Goal: Task Accomplishment & Management: Use online tool/utility

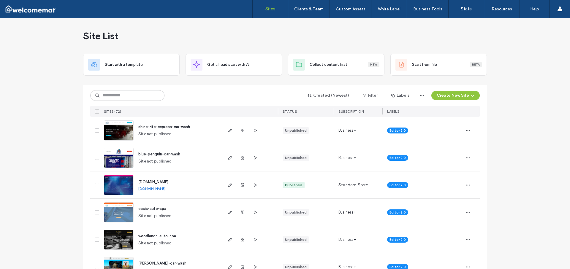
click at [160, 154] on span "blue-penguin-car-wash" at bounding box center [159, 154] width 42 height 4
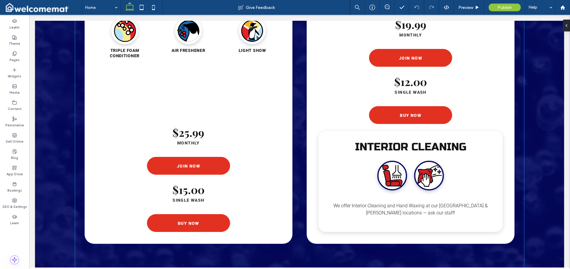
scroll to position [1350, 0]
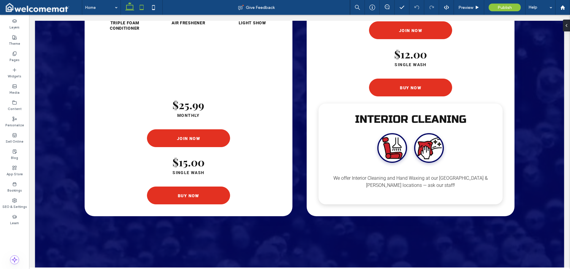
click at [140, 6] on use at bounding box center [142, 7] width 4 height 5
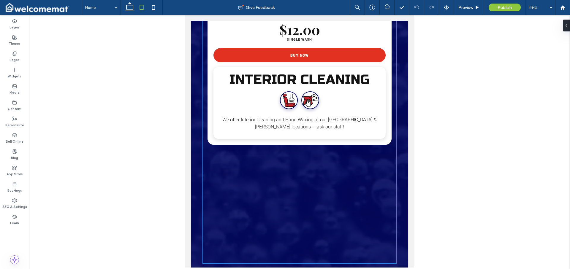
scroll to position [1755, 0]
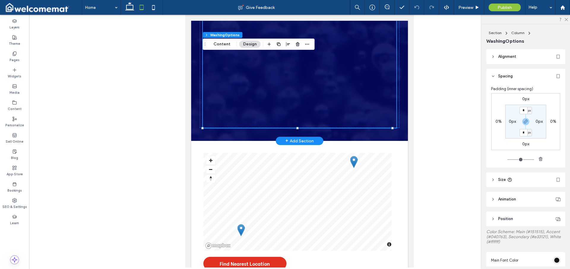
type input "**"
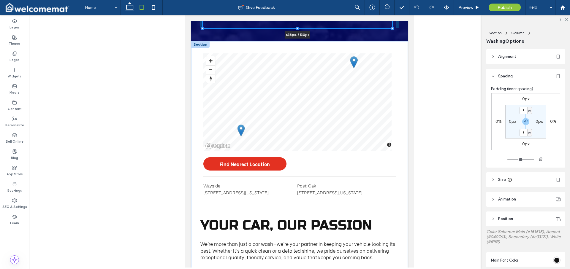
type input "****"
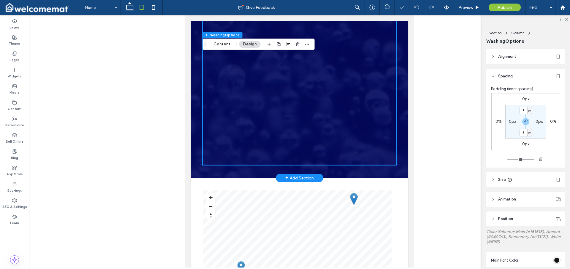
scroll to position [1558, 0]
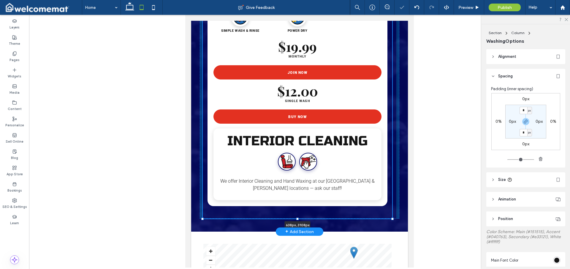
drag, startPoint x: 298, startPoint y: 221, endPoint x: 297, endPoint y: 218, distance: 3.5
type input "****"
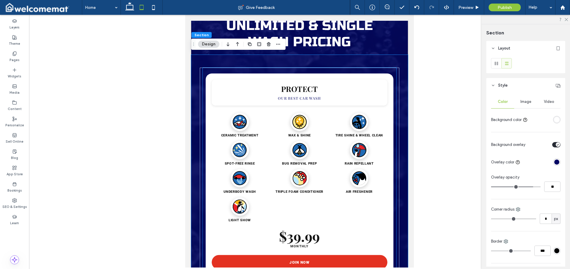
scroll to position [785, 0]
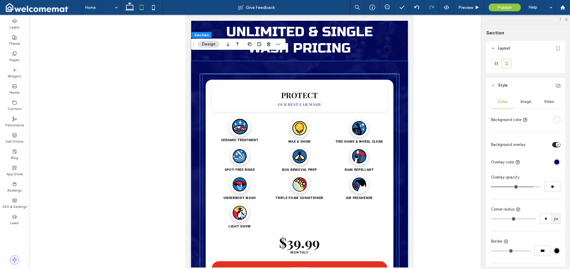
scroll to position [773, 0]
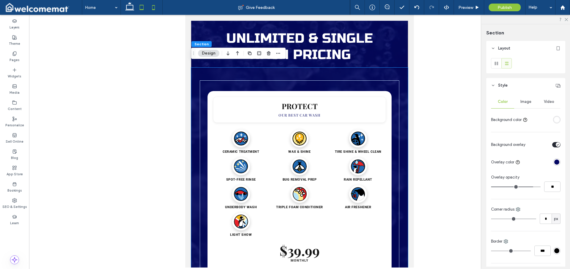
click at [151, 8] on icon at bounding box center [154, 7] width 12 height 12
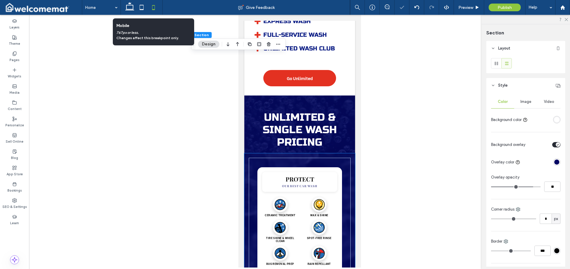
type input "**"
type input "****"
type input "*"
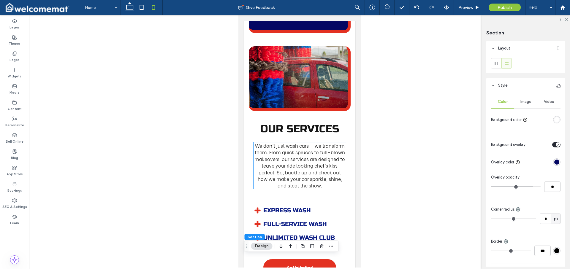
scroll to position [697, 0]
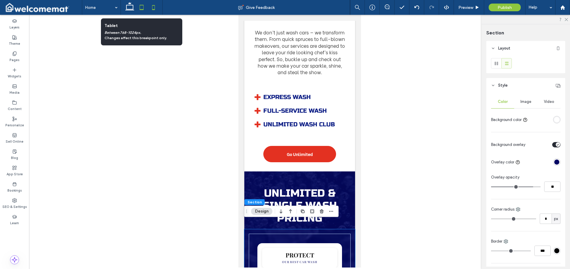
click at [142, 6] on icon at bounding box center [142, 7] width 12 height 12
type input "**"
type input "****"
type input "*"
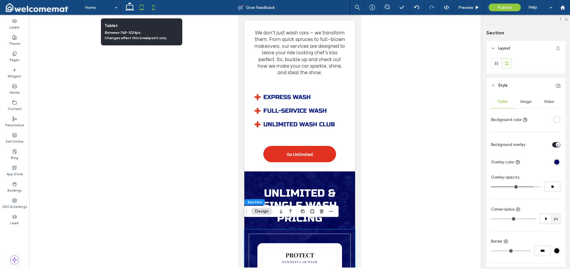
type input "*"
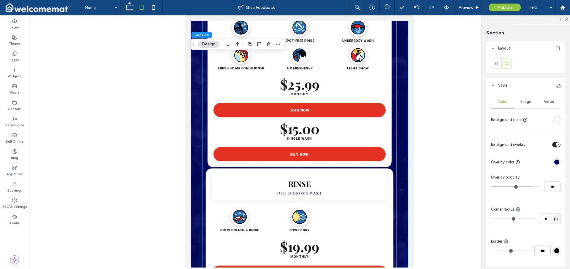
scroll to position [1468, 0]
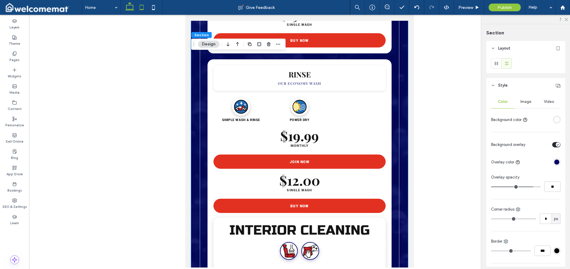
click at [132, 8] on icon at bounding box center [130, 7] width 12 height 12
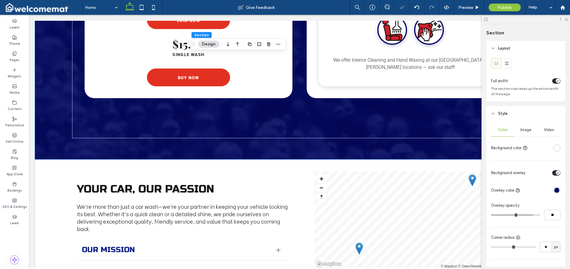
type input "*"
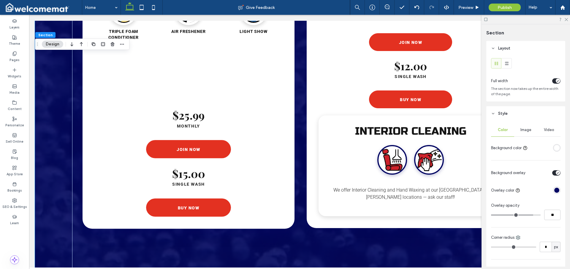
scroll to position [1404, 0]
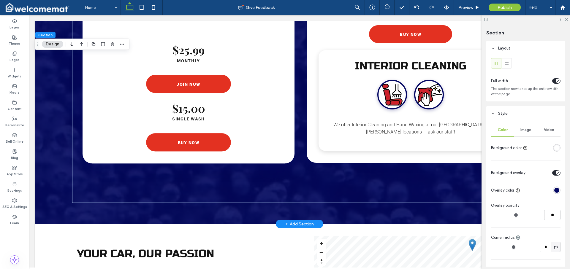
click at [251, 136] on div "$25.99 MONTHLY JOIN NOW $15.00 SINGLE WASH BUY NOW" at bounding box center [189, 98] width 188 height 107
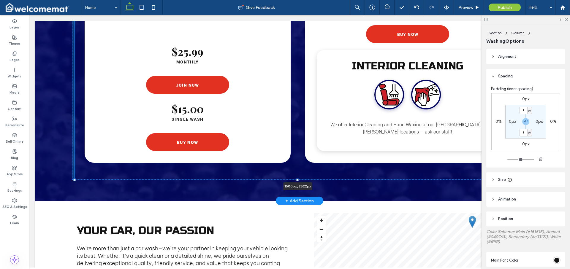
drag, startPoint x: 298, startPoint y: 201, endPoint x: 293, endPoint y: 189, distance: 12.6
type input "****"
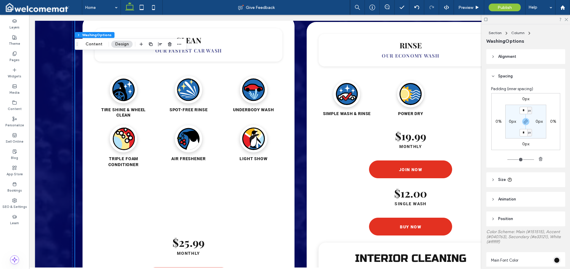
scroll to position [1151, 0]
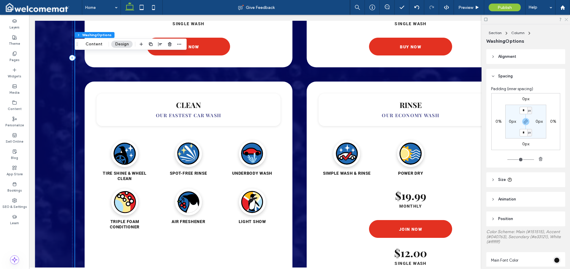
click at [567, 20] on icon at bounding box center [566, 19] width 4 height 4
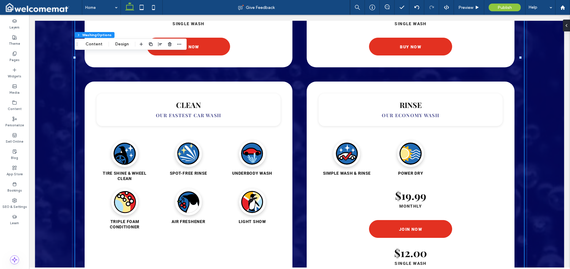
click at [537, 196] on div "Loading wash services... PROTECT OUR BEST CAR WASH Ceramic ﻿treatment wax & shi…" at bounding box center [299, 63] width 529 height 781
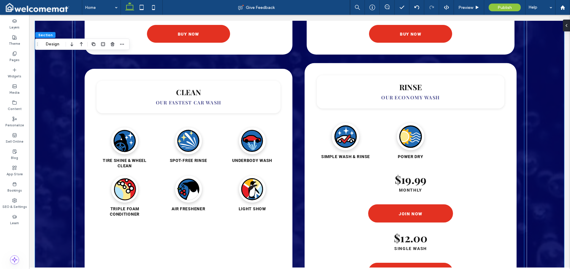
scroll to position [1238, 0]
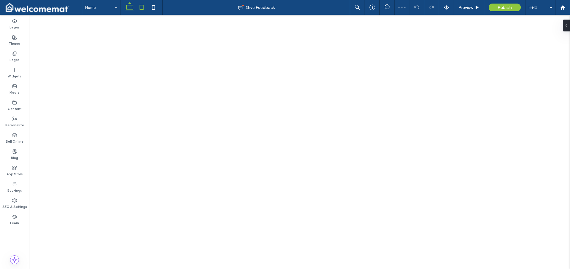
click at [140, 8] on use at bounding box center [142, 7] width 4 height 5
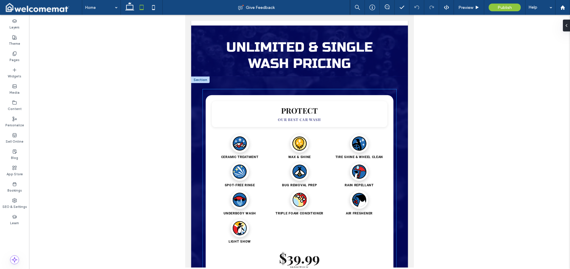
scroll to position [711, 0]
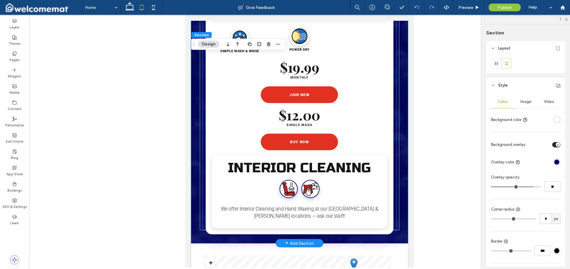
scroll to position [1547, 0]
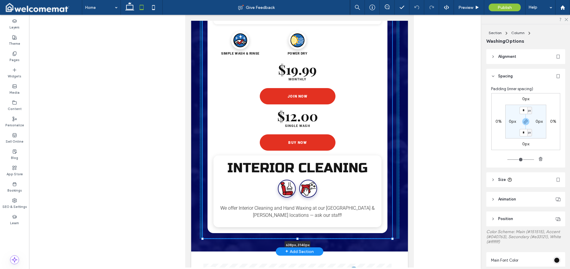
drag, startPoint x: 298, startPoint y: 224, endPoint x: 297, endPoint y: 229, distance: 4.8
type input "****"
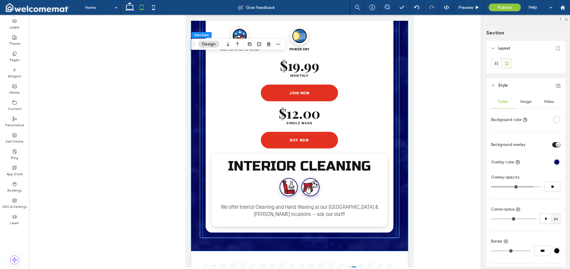
scroll to position [1578, 0]
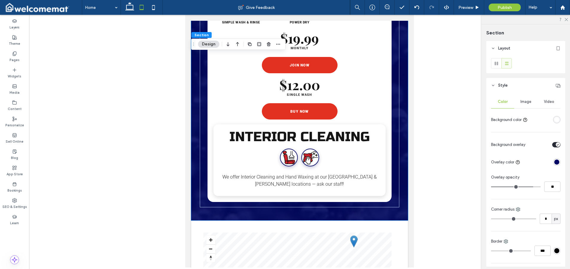
click at [155, 9] on icon at bounding box center [154, 7] width 12 height 12
type input "**"
type input "****"
type input "*"
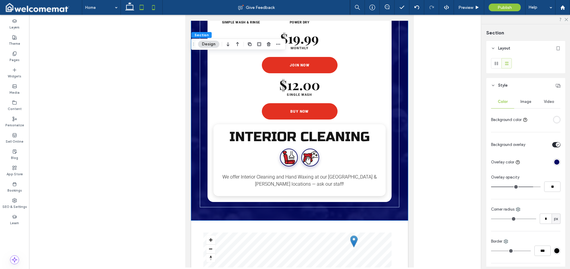
type input "*"
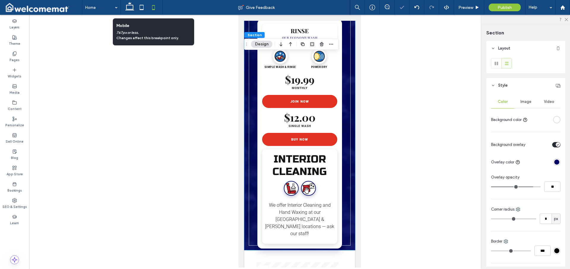
scroll to position [1228, 0]
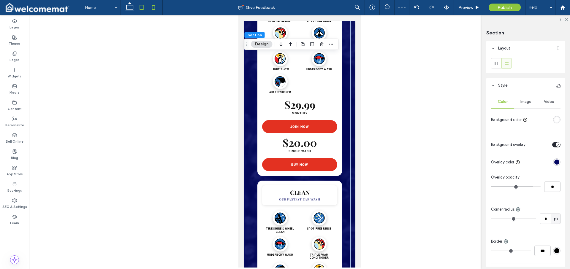
click at [144, 8] on icon at bounding box center [142, 7] width 12 height 12
type input "**"
type input "****"
type input "*"
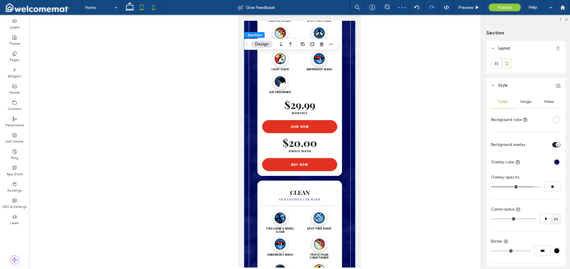
type input "*"
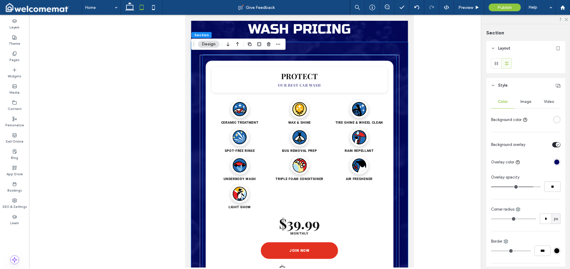
scroll to position [758, 0]
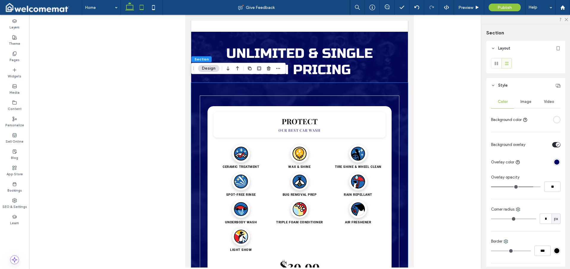
click at [133, 7] on icon at bounding box center [130, 7] width 12 height 12
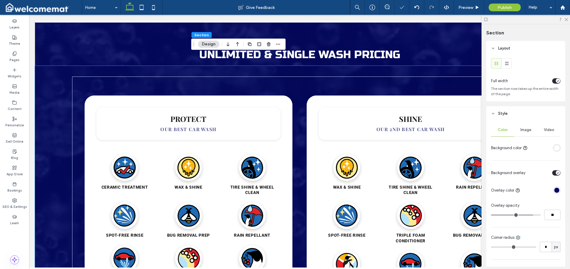
type input "*"
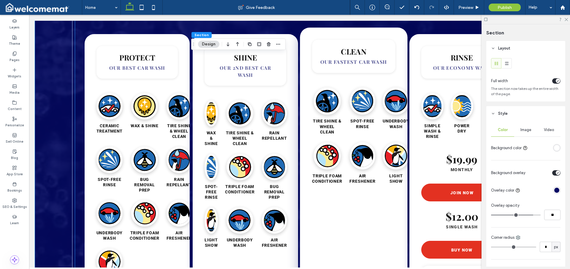
scroll to position [814, 0]
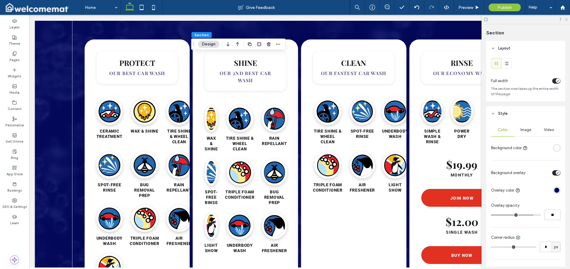
click at [567, 19] on icon at bounding box center [566, 19] width 4 height 4
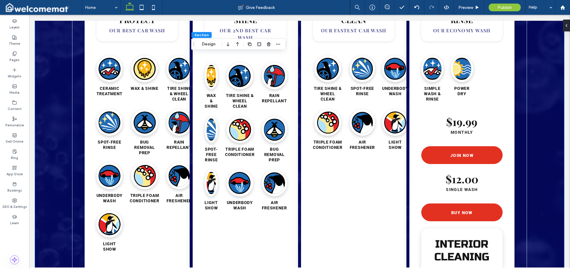
scroll to position [857, 0]
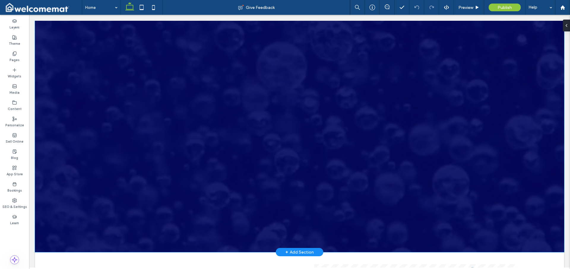
scroll to position [1415, 0]
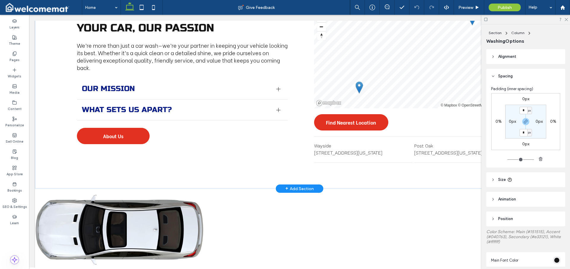
drag, startPoint x: 298, startPoint y: 167, endPoint x: 300, endPoint y: 72, distance: 95.6
type input "****"
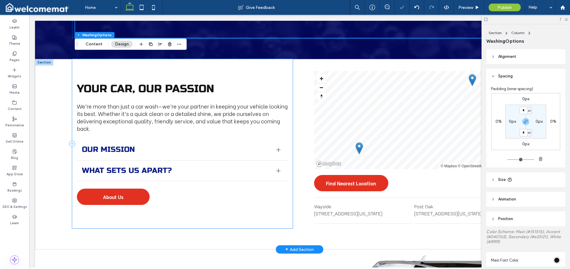
scroll to position [1240, 0]
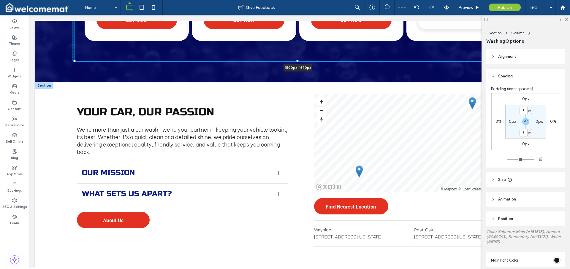
drag, startPoint x: 297, startPoint y: 151, endPoint x: 297, endPoint y: 105, distance: 45.7
type input "****"
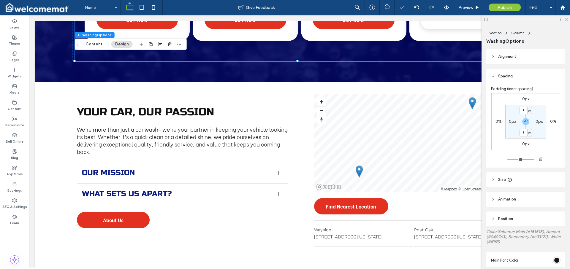
drag, startPoint x: 566, startPoint y: 19, endPoint x: 540, endPoint y: 27, distance: 27.0
click at [566, 19] on use at bounding box center [566, 19] width 3 height 3
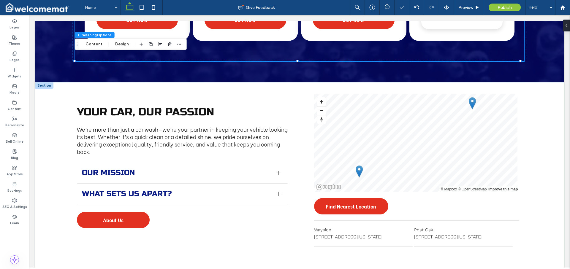
click at [544, 104] on div "Your Car, Our Passion We’re more than just a car wash—we’re your partner in kee…" at bounding box center [299, 177] width 529 height 191
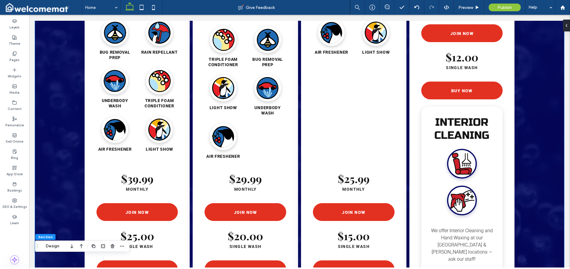
scroll to position [994, 0]
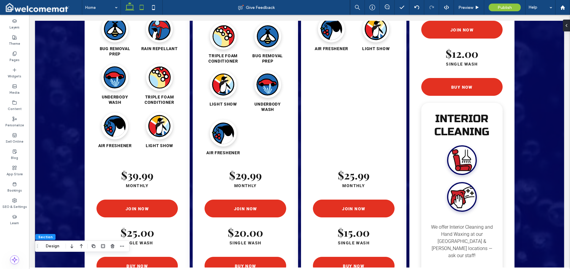
click at [144, 5] on icon at bounding box center [142, 7] width 12 height 12
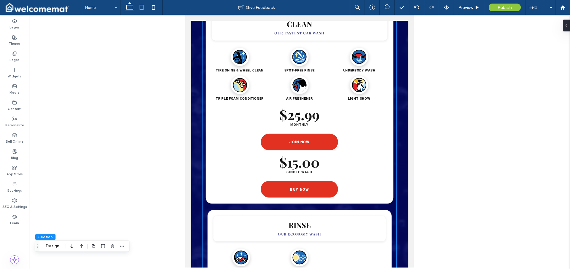
scroll to position [1276, 0]
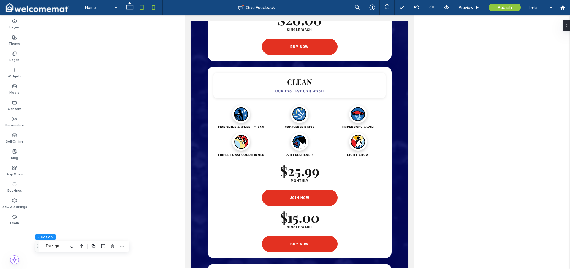
click at [153, 5] on use at bounding box center [153, 7] width 3 height 5
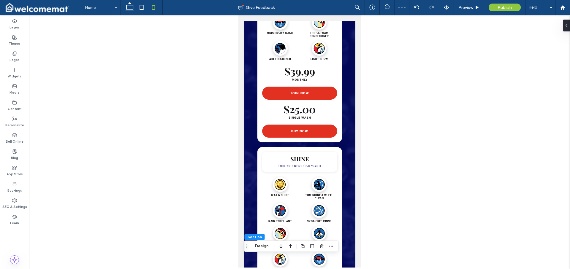
scroll to position [1094, 0]
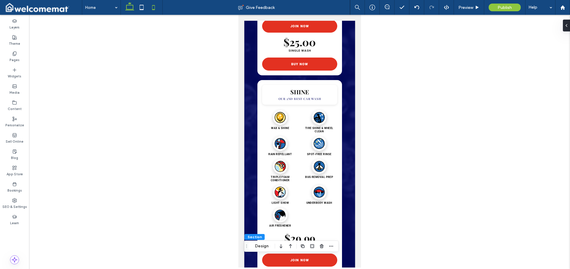
drag, startPoint x: 129, startPoint y: 10, endPoint x: 107, endPoint y: 0, distance: 24.9
click at [129, 10] on use at bounding box center [129, 6] width 9 height 8
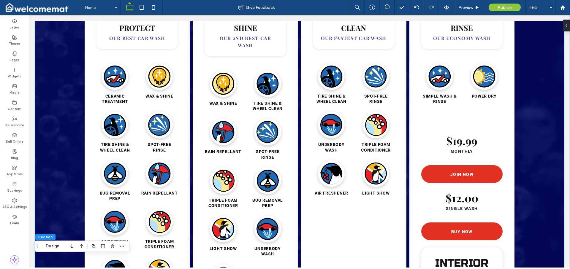
scroll to position [787, 0]
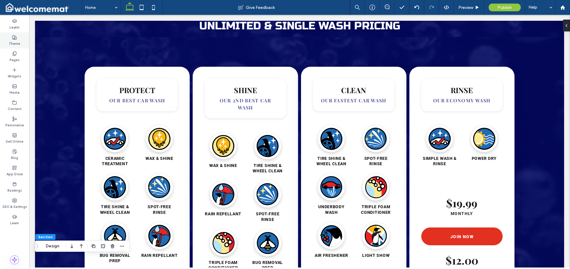
click at [8, 41] on div "Theme" at bounding box center [14, 40] width 29 height 16
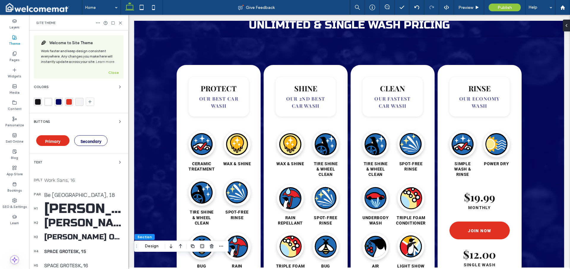
scroll to position [778, 0]
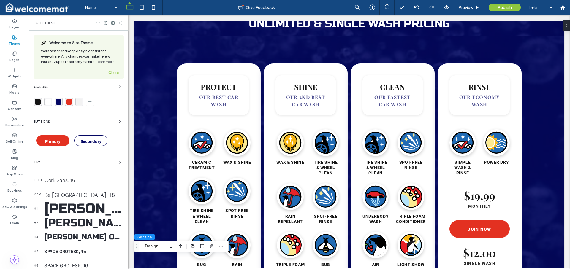
click at [58, 103] on div "rgba(4, 7, 99, 1)" at bounding box center [59, 102] width 6 height 6
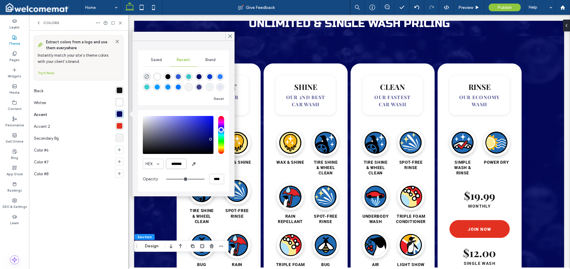
click at [174, 163] on input "*******" at bounding box center [176, 164] width 21 height 10
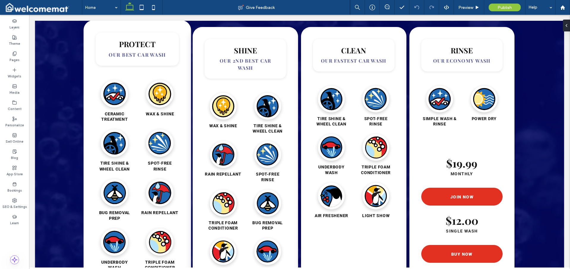
scroll to position [702, 0]
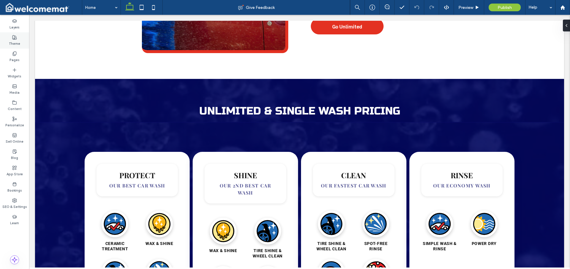
click at [13, 40] on label "Theme" at bounding box center [14, 43] width 11 height 7
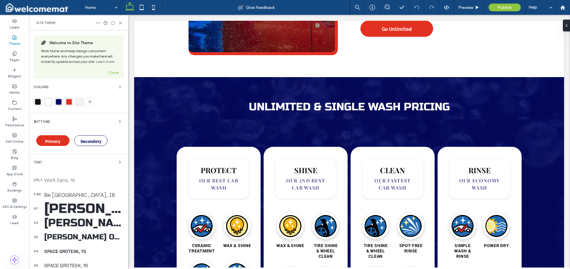
scroll to position [697, 0]
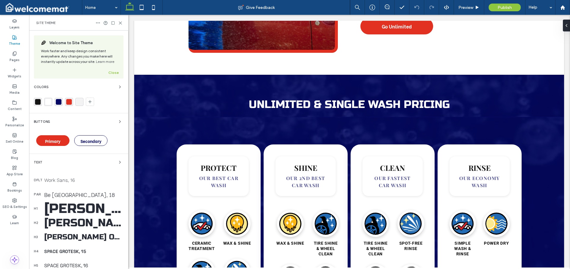
click at [58, 105] on div "rgba(4, 7, 99, 1)" at bounding box center [59, 102] width 8 height 8
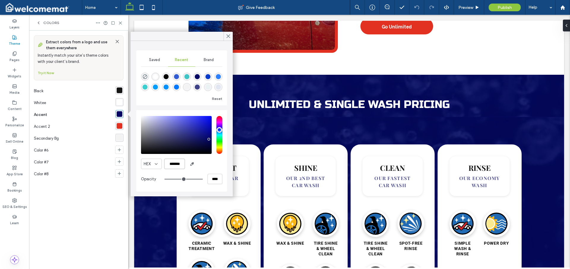
click at [170, 162] on input "*******" at bounding box center [174, 164] width 21 height 10
click at [170, 161] on input "*******" at bounding box center [174, 164] width 21 height 10
click at [172, 164] on input "*******" at bounding box center [174, 164] width 21 height 10
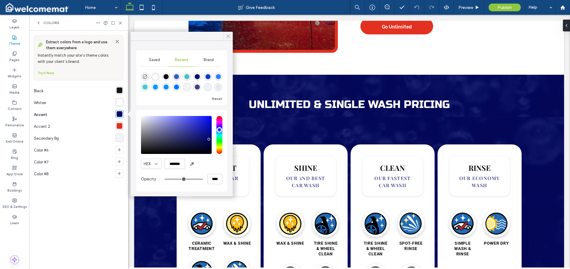
click at [229, 36] on icon at bounding box center [228, 36] width 5 height 5
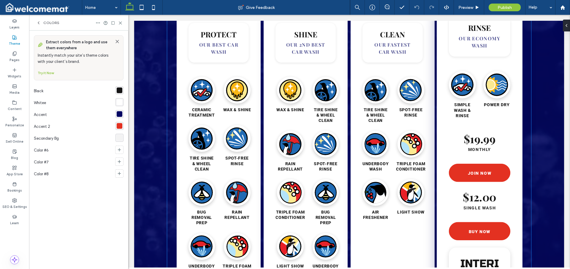
scroll to position [777, 0]
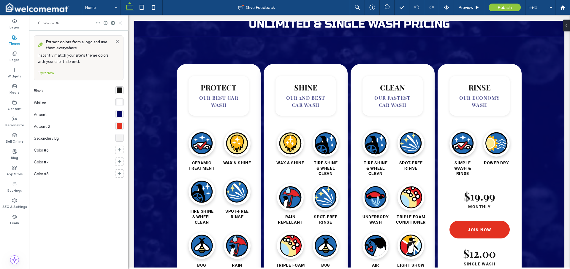
click at [120, 22] on icon at bounding box center [120, 23] width 4 height 4
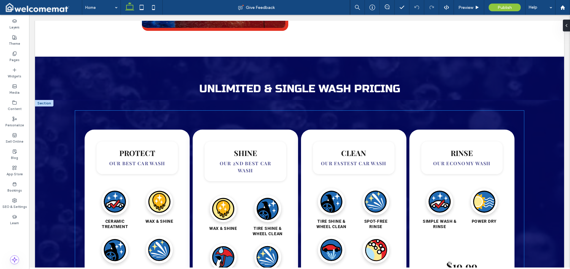
scroll to position [686, 0]
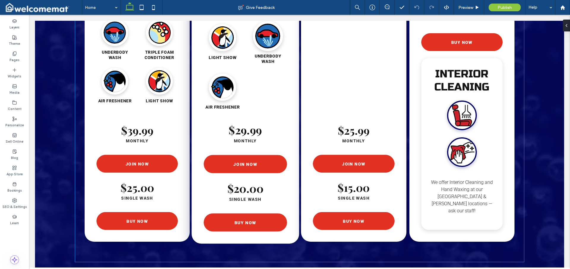
scroll to position [828, 0]
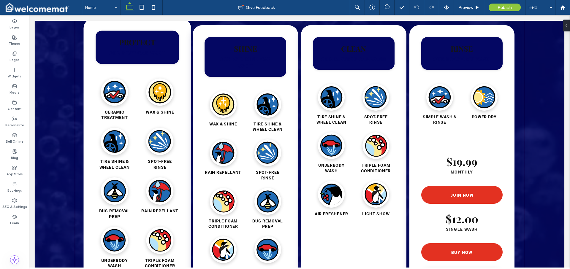
click at [141, 38] on h3 "PROTECT" at bounding box center [137, 42] width 69 height 9
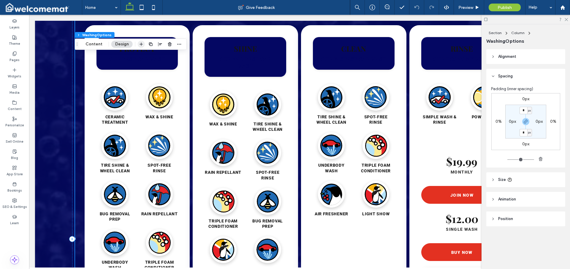
click at [140, 41] on span "button" at bounding box center [141, 44] width 7 height 7
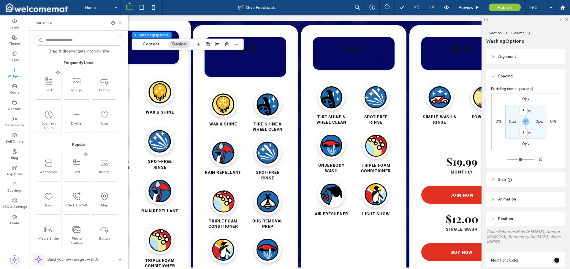
click at [164, 61] on div "PROTECT OUR BEST CAR WASH" at bounding box center [137, 47] width 83 height 33
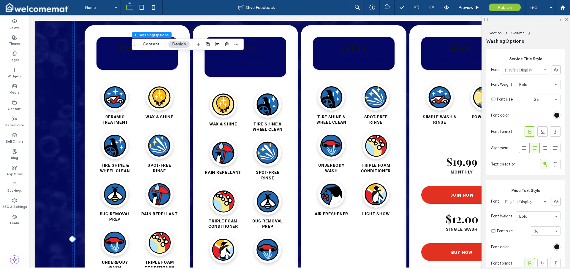
scroll to position [289, 0]
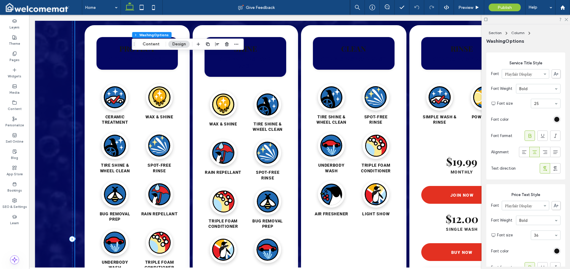
click at [554, 121] on div "rgb(21, 21, 21)" at bounding box center [556, 119] width 5 height 5
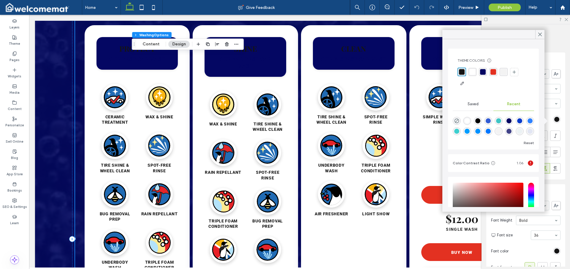
click at [474, 72] on div "rgba(255, 255, 255, 1)" at bounding box center [473, 72] width 6 height 6
click at [538, 35] on icon at bounding box center [539, 34] width 5 height 5
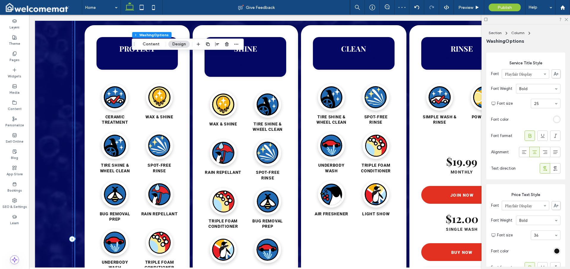
scroll to position [342, 0]
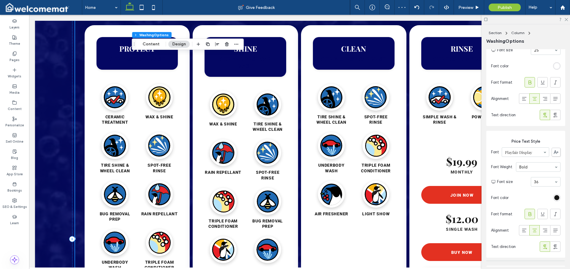
click at [556, 200] on div "rgb(21, 21, 21)" at bounding box center [556, 197] width 5 height 5
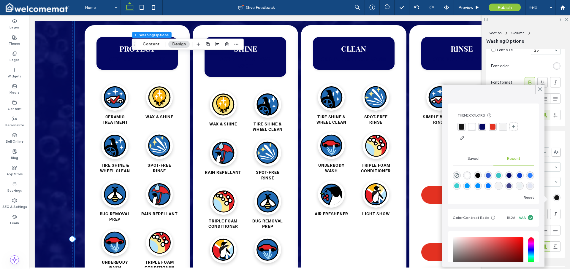
click at [473, 126] on div "rgba(255, 255, 255, 1)" at bounding box center [472, 127] width 6 height 6
click at [538, 89] on icon at bounding box center [539, 89] width 5 height 5
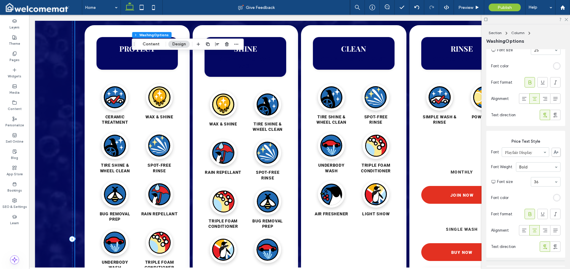
click at [554, 200] on div "rgba(255, 255, 255, 1)" at bounding box center [556, 197] width 5 height 5
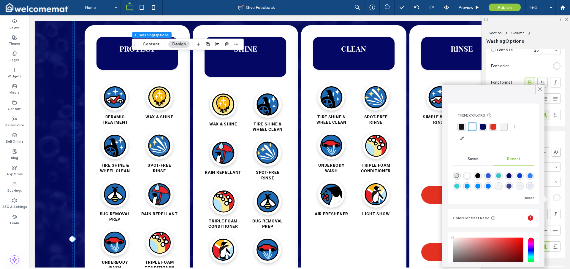
click at [461, 128] on div "rgba(21, 21, 21, 1)" at bounding box center [462, 127] width 6 height 6
click at [538, 92] on span at bounding box center [539, 89] width 5 height 9
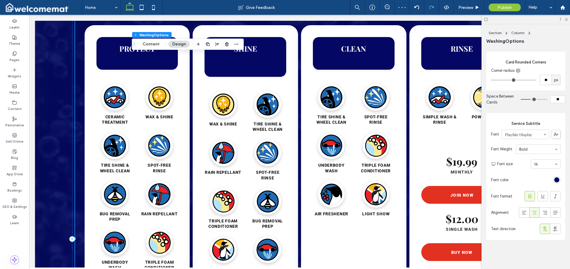
scroll to position [558, 0]
click at [554, 179] on div "rgb(4, 7, 99)" at bounding box center [556, 180] width 5 height 5
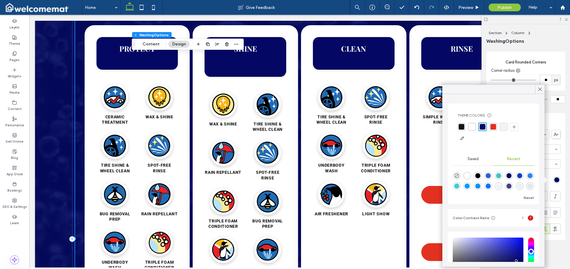
click at [473, 130] on div "rgba(255, 255, 255, 1)" at bounding box center [472, 127] width 8 height 8
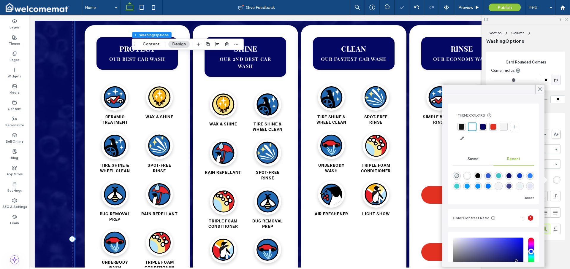
drag, startPoint x: 567, startPoint y: 20, endPoint x: 533, endPoint y: 19, distance: 33.6
click at [567, 20] on use at bounding box center [566, 19] width 3 height 3
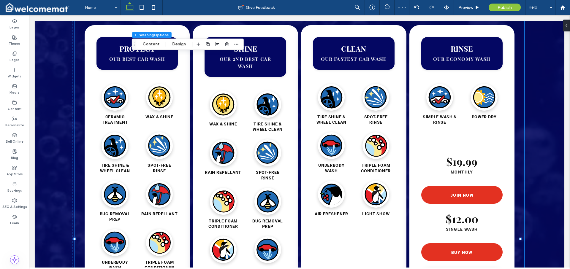
click at [543, 158] on div "Loading wash services... PROTECT OUR BEST CAR WASH Ceramic ﻿treatment wax & shi…" at bounding box center [299, 245] width 529 height 498
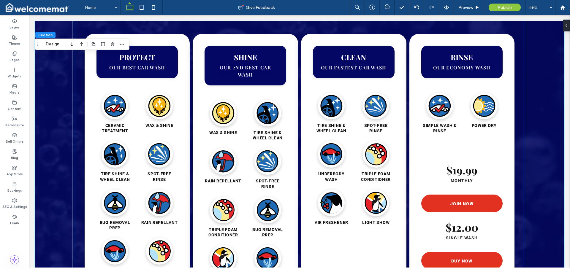
scroll to position [751, 0]
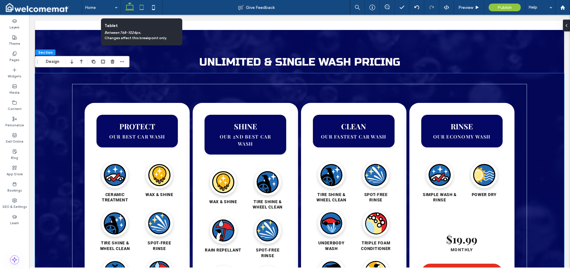
click at [143, 5] on use at bounding box center [142, 7] width 4 height 5
type input "*"
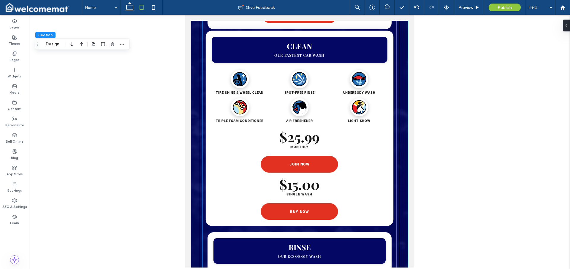
scroll to position [1287, 0]
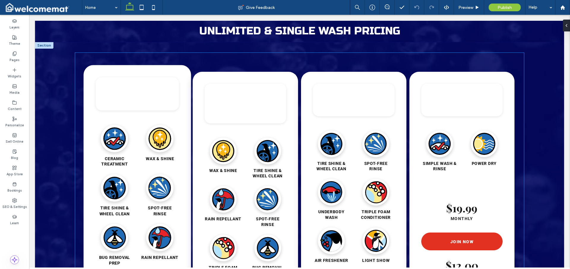
click at [122, 96] on p "OUR BEST CAR WASH" at bounding box center [137, 99] width 69 height 7
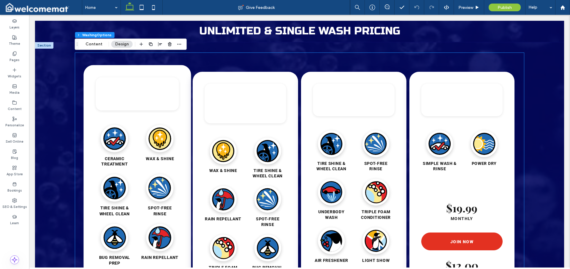
click at [122, 96] on p "OUR BEST CAR WASH" at bounding box center [137, 99] width 69 height 7
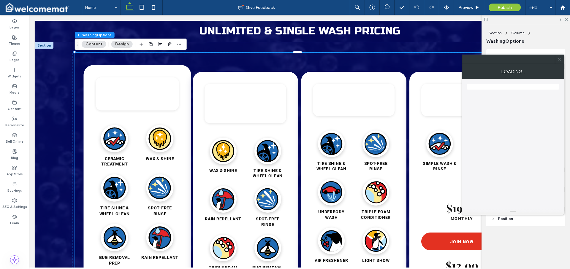
click at [122, 96] on p "OUR BEST CAR WASH" at bounding box center [137, 99] width 69 height 7
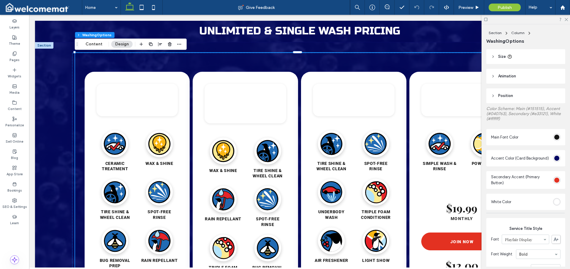
scroll to position [169, 0]
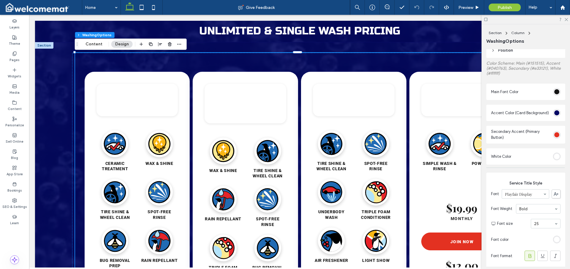
click at [554, 158] on div "#ffffff" at bounding box center [556, 156] width 5 height 5
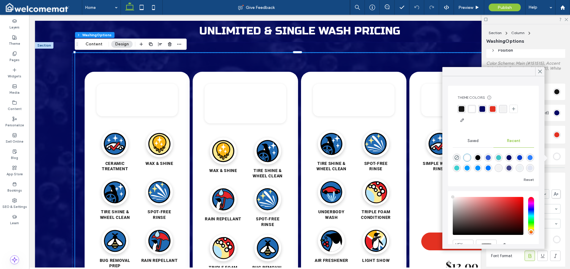
click at [494, 109] on div "rgba(227, 49, 33, 1)" at bounding box center [493, 109] width 6 height 6
click at [473, 111] on div "rgba(255, 255, 255, 1)" at bounding box center [472, 109] width 6 height 6
click at [456, 160] on use "rgba(0, 0, 0, 0)" at bounding box center [457, 158] width 4 height 4
type input "*******"
type input "*"
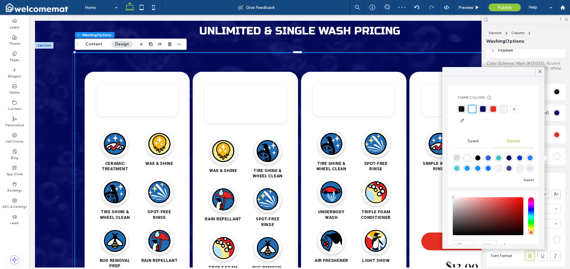
type input "**"
click at [540, 71] on use at bounding box center [540, 71] width 3 height 3
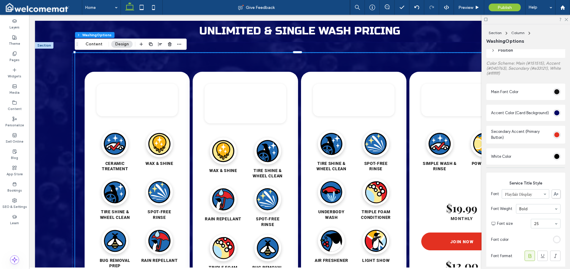
click at [555, 241] on div "rgb(255, 255, 255)" at bounding box center [556, 239] width 5 height 5
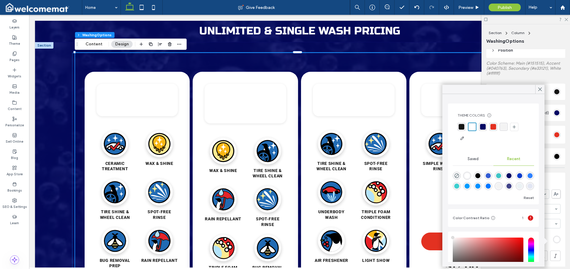
click at [483, 127] on div "rgba(4, 7, 99, 1)" at bounding box center [483, 127] width 6 height 6
click at [540, 90] on use at bounding box center [540, 89] width 3 height 3
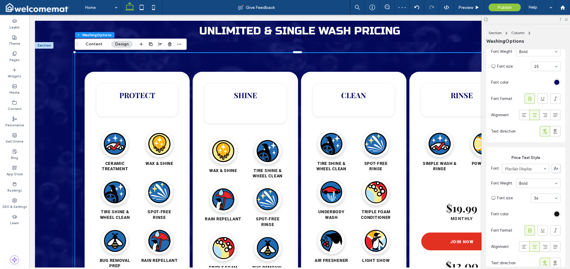
scroll to position [419, 0]
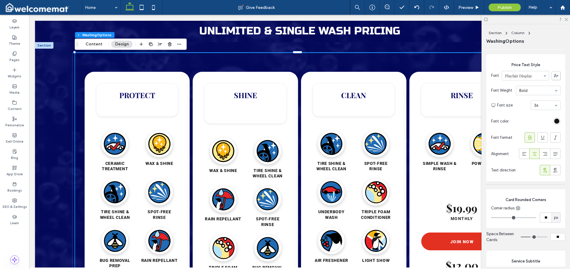
click at [555, 124] on div "rgb(21, 21, 21)" at bounding box center [556, 121] width 5 height 5
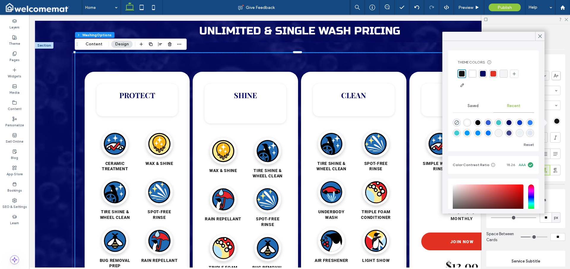
click at [548, 192] on div "Card Rounded Corners Corner radius ** px" at bounding box center [525, 208] width 79 height 39
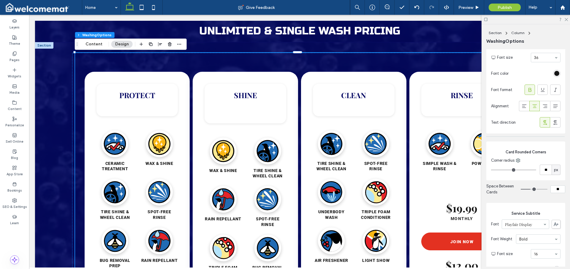
scroll to position [536, 0]
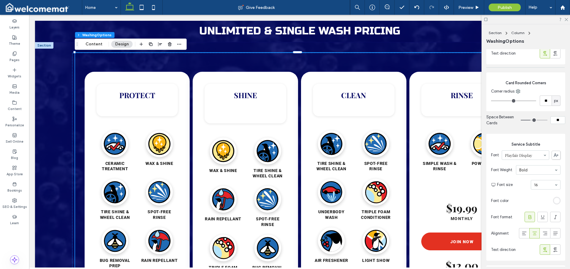
click at [555, 201] on div "rgb(255, 255, 255)" at bounding box center [556, 200] width 5 height 5
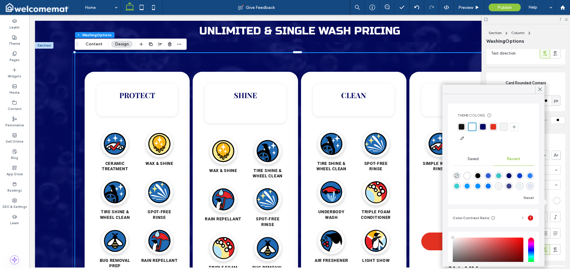
click at [496, 125] on div "rgba(227, 49, 33, 1)" at bounding box center [494, 127] width 6 height 6
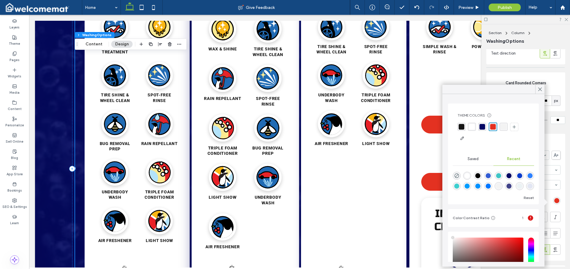
scroll to position [814, 0]
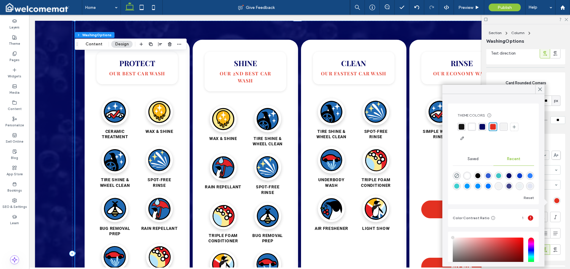
click at [501, 177] on div "rgba(63, 197, 197, 1)" at bounding box center [498, 175] width 5 height 5
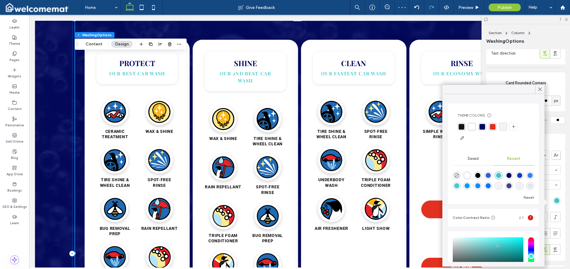
click at [491, 176] on div "rgba(10, 60, 203, 0.83)" at bounding box center [488, 175] width 5 height 5
type input "*******"
type input "**"
type input "***"
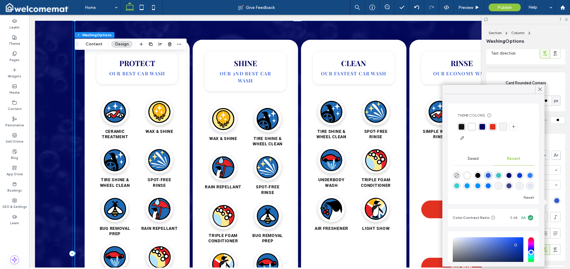
click at [501, 175] on div "rgba(63, 197, 197, 1)" at bounding box center [498, 175] width 5 height 5
type input "*******"
type input "***"
type input "****"
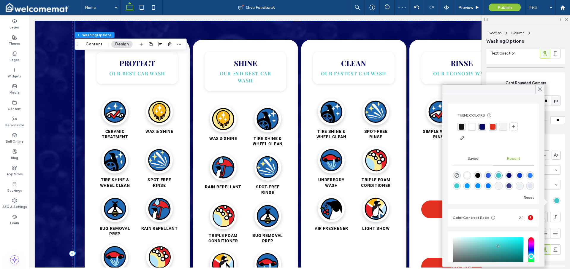
click at [470, 187] on div "rgba(0, 157, 255, 1)" at bounding box center [467, 186] width 5 height 5
type input "*******"
click at [538, 89] on icon at bounding box center [539, 89] width 5 height 5
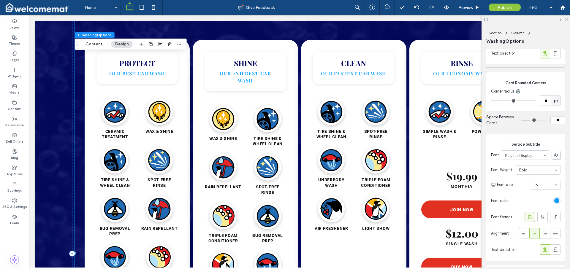
click at [567, 18] on icon at bounding box center [566, 19] width 4 height 4
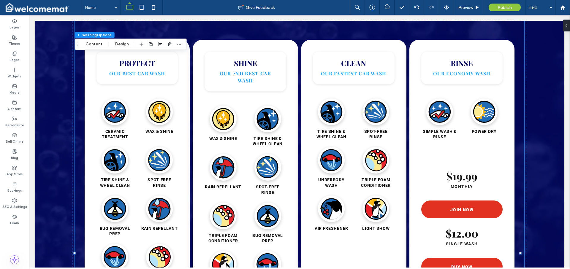
click at [540, 132] on div "Loading wash services... PROTECT OUR BEST CAR WASH Ceramic ﻿treatment wax & shi…" at bounding box center [299, 259] width 529 height 498
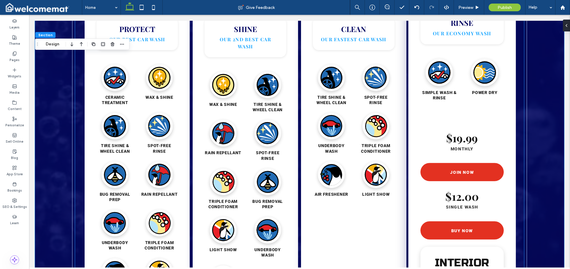
scroll to position [802, 0]
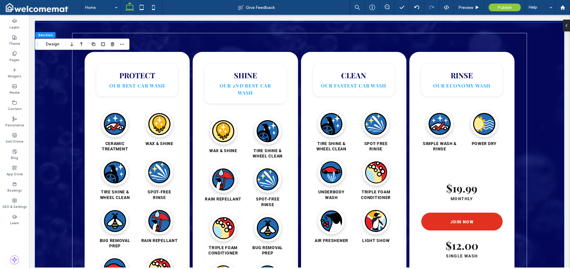
click at [543, 194] on div "Loading wash services... PROTECT OUR BEST CAR WASH Ceramic ﻿treatment wax & shi…" at bounding box center [299, 271] width 529 height 498
click at [141, 6] on icon at bounding box center [142, 7] width 12 height 12
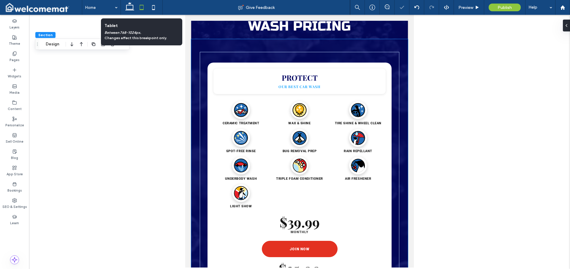
type input "*"
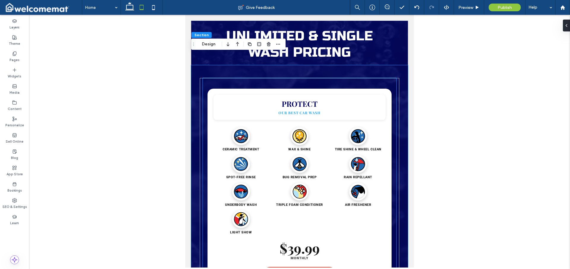
scroll to position [700, 0]
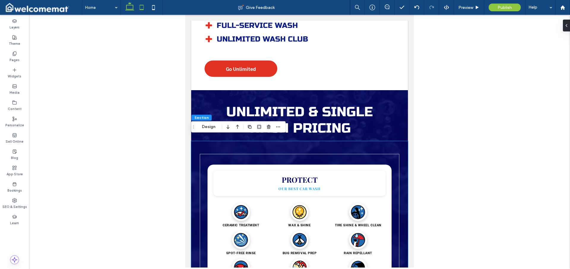
click at [129, 7] on icon at bounding box center [130, 7] width 12 height 12
type input "*"
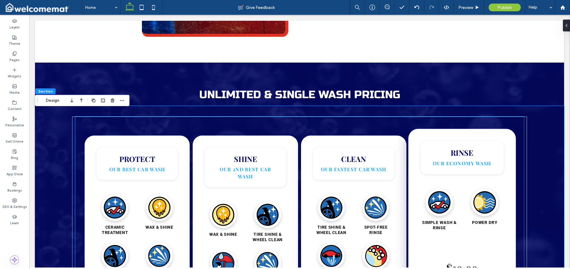
scroll to position [752, 0]
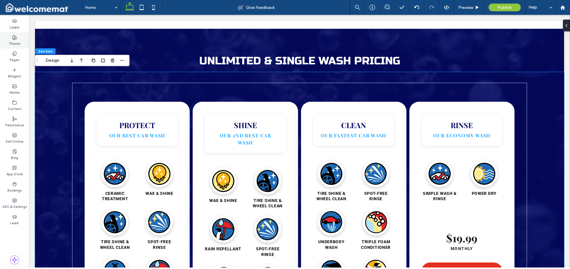
click at [14, 37] on icon at bounding box center [14, 37] width 5 height 5
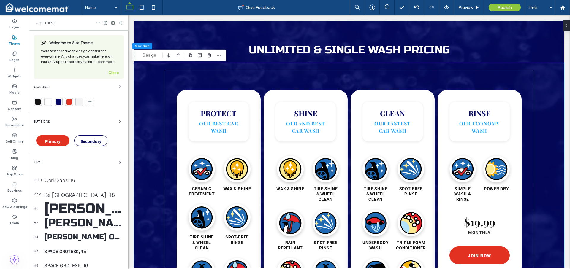
scroll to position [749, 0]
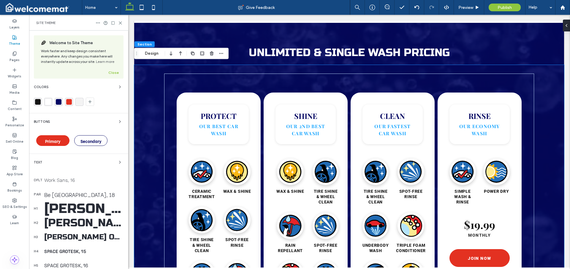
click at [59, 102] on div "rgba(4, 7, 99, 1)" at bounding box center [59, 102] width 6 height 6
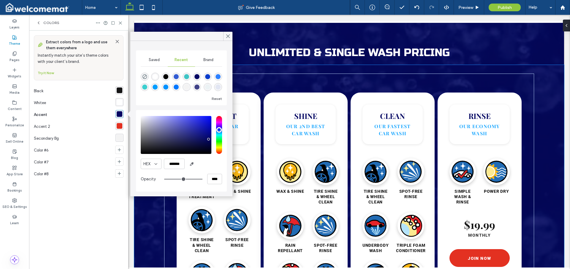
click at [121, 113] on div "rgba(4, 7, 99, 1)" at bounding box center [120, 114] width 6 height 6
click at [178, 165] on input "*******" at bounding box center [174, 164] width 21 height 10
click at [118, 126] on div "rgba(227, 49, 33, 1)" at bounding box center [120, 126] width 6 height 6
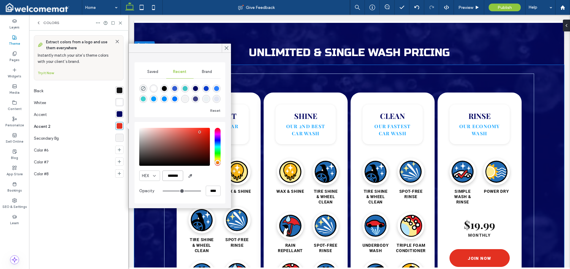
click at [178, 177] on input "*******" at bounding box center [172, 176] width 21 height 10
click at [228, 48] on icon at bounding box center [226, 47] width 5 height 5
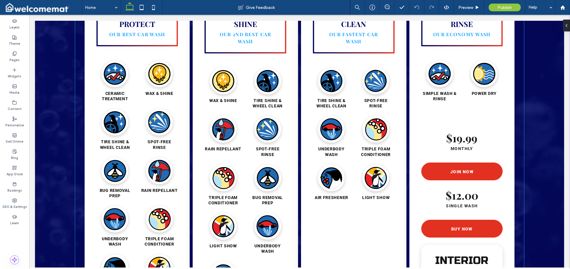
scroll to position [817, 0]
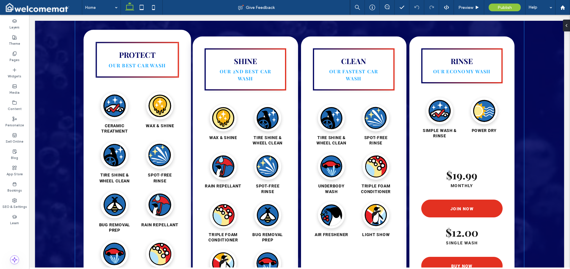
click at [135, 71] on div "PROTECT OUR BEST CAR WASH" at bounding box center [137, 60] width 83 height 36
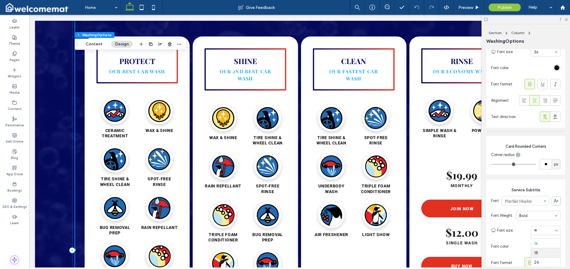
scroll to position [44, 0]
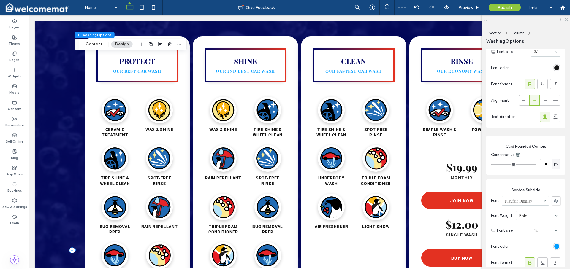
click at [567, 19] on icon at bounding box center [566, 19] width 4 height 4
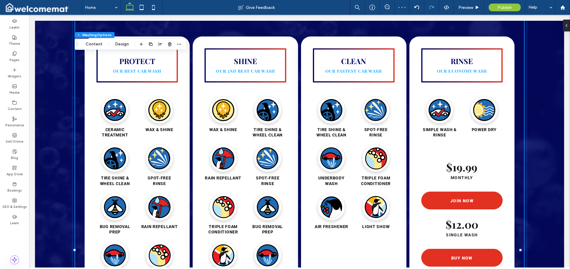
click at [548, 119] on div "Loading wash services... PROTECT OUR BEST CAR WASH Ceramic ﻿treatment wax & shi…" at bounding box center [299, 256] width 529 height 498
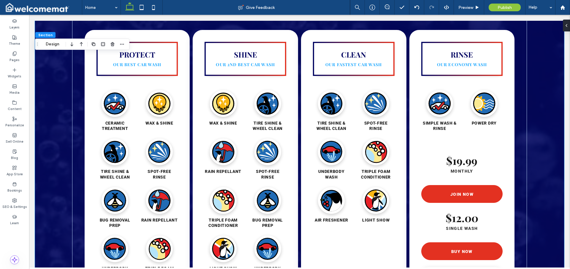
scroll to position [817, 0]
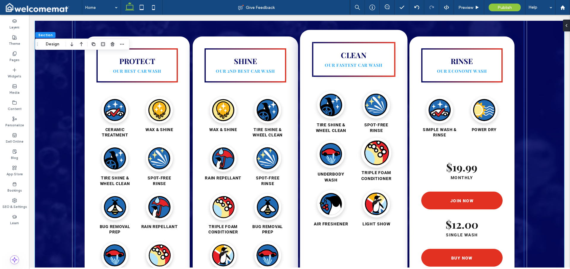
click at [385, 173] on span "triple foam conditioner" at bounding box center [377, 175] width 38 height 11
type input "**"
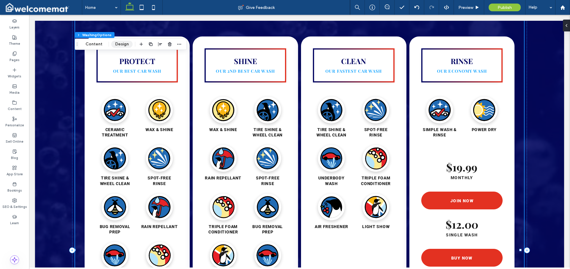
click at [126, 46] on button "Design" at bounding box center [121, 44] width 21 height 7
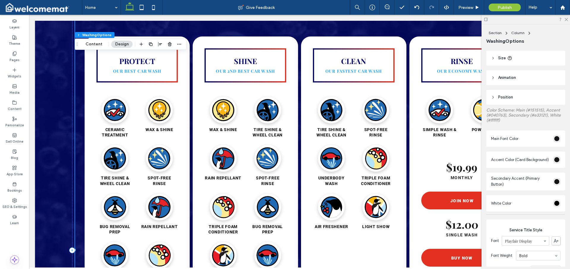
scroll to position [170, 0]
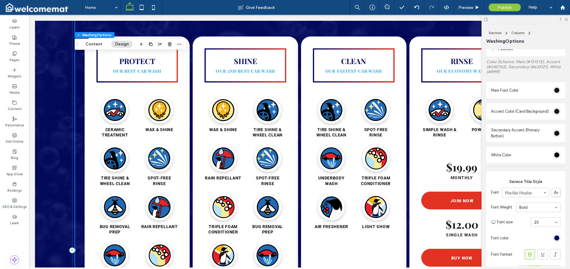
click at [555, 240] on div "rgb(4, 7, 99)" at bounding box center [556, 238] width 5 height 5
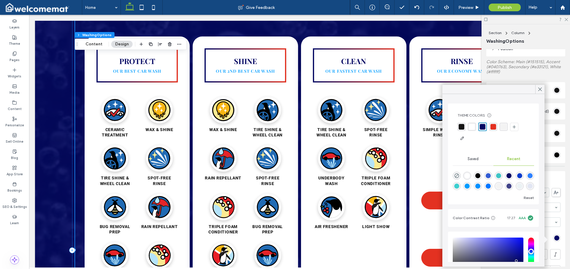
click at [460, 132] on div at bounding box center [494, 133] width 72 height 20
click at [460, 128] on div "rgba(21, 21, 21, 1)" at bounding box center [462, 127] width 6 height 6
click at [541, 89] on icon at bounding box center [539, 89] width 5 height 5
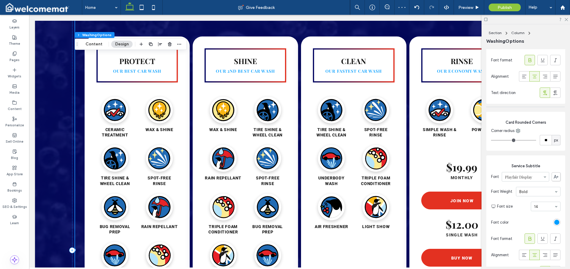
scroll to position [540, 0]
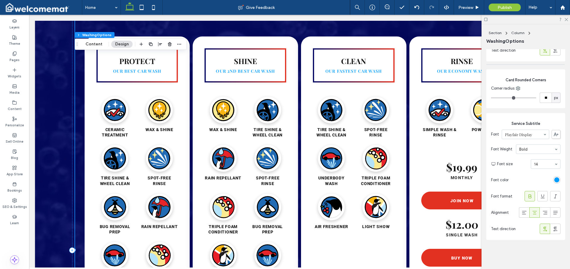
click at [555, 178] on div "rgb(0, 157, 255)" at bounding box center [556, 180] width 5 height 5
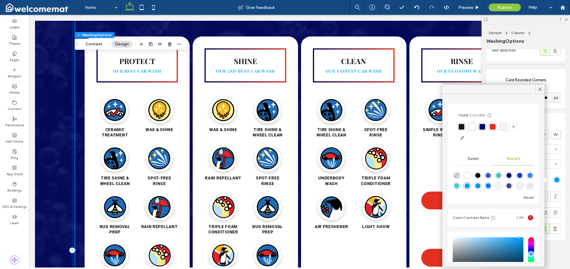
click at [463, 126] on div "rgba(21, 21, 21, 1)" at bounding box center [462, 127] width 6 height 6
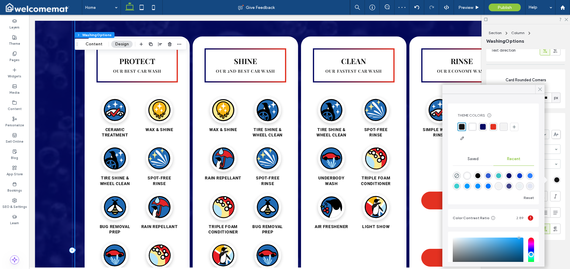
click at [542, 87] on icon at bounding box center [539, 89] width 5 height 5
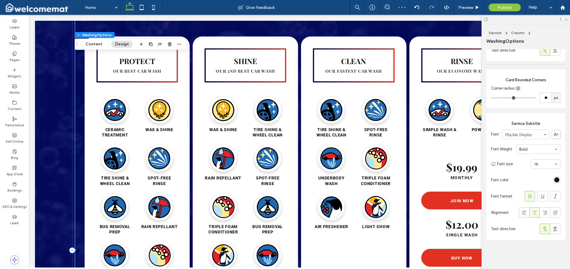
click at [567, 19] on icon at bounding box center [566, 19] width 4 height 4
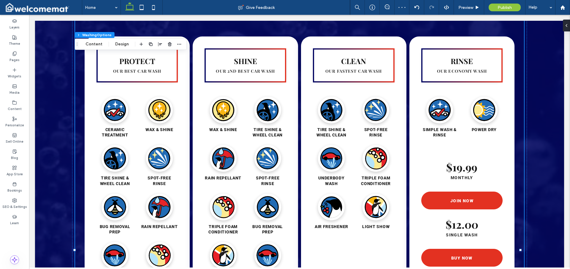
click at [554, 127] on div "Loading wash services... PROTECT OUR BEST CAR WASH Ceramic ﻿treatment wax & shi…" at bounding box center [299, 256] width 529 height 498
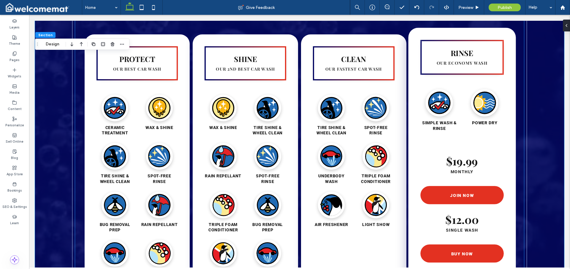
scroll to position [790, 0]
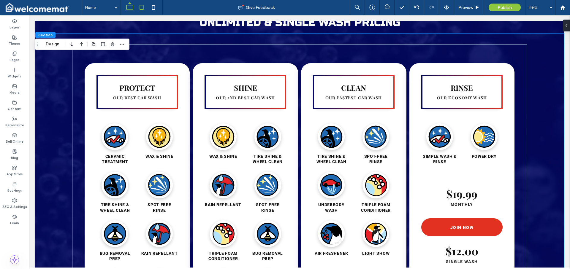
click at [141, 8] on icon at bounding box center [142, 7] width 12 height 12
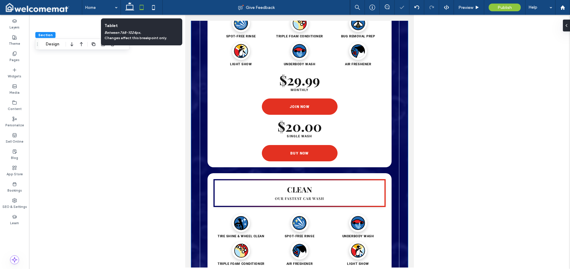
type input "*"
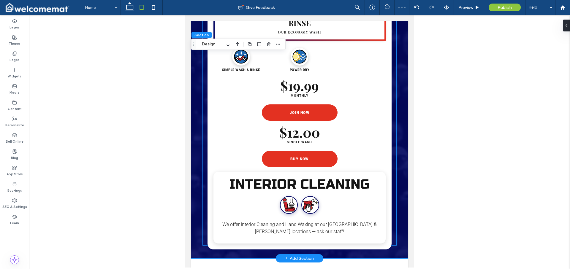
scroll to position [1585, 0]
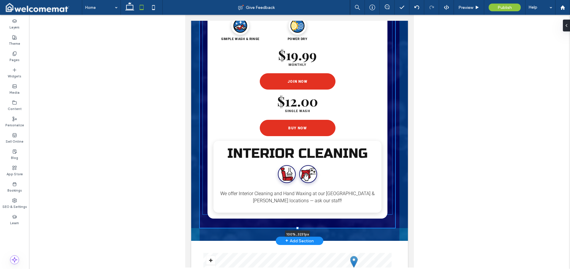
drag, startPoint x: 298, startPoint y: 197, endPoint x: 300, endPoint y: 224, distance: 27.1
type input "****"
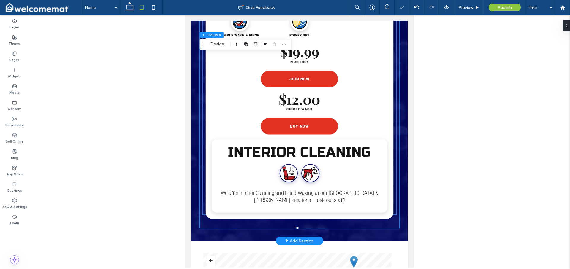
click at [240, 198] on p "We offer Interior Cleaning and Hand Waxing at our [GEOGRAPHIC_DATA] & [PERSON_N…" at bounding box center [299, 197] width 167 height 15
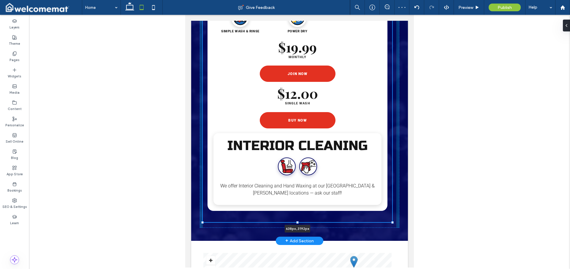
drag, startPoint x: 297, startPoint y: 210, endPoint x: 298, endPoint y: 218, distance: 7.8
click at [298, 221] on div at bounding box center [297, 222] width 2 height 2
type input "****"
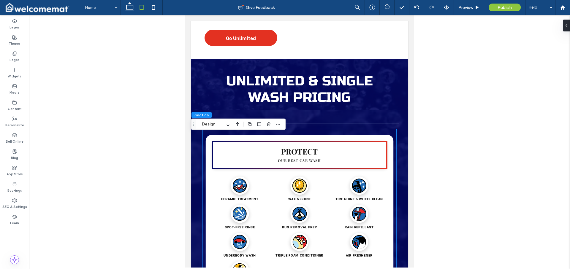
scroll to position [791, 0]
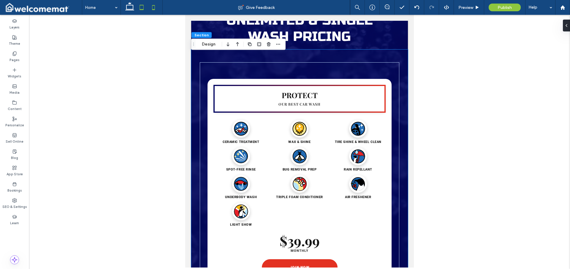
click at [154, 7] on icon at bounding box center [154, 7] width 12 height 12
type input "**"
type input "****"
type input "*"
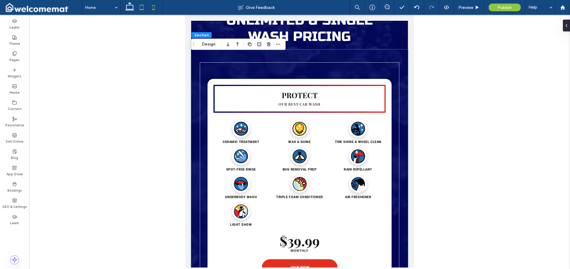
type input "*"
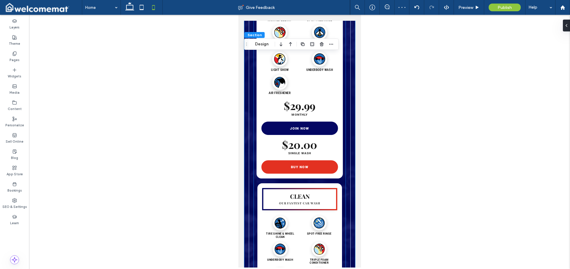
scroll to position [1344, 0]
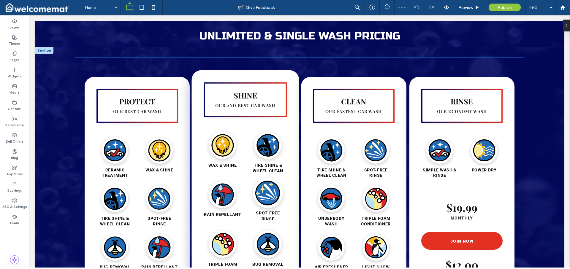
scroll to position [773, 0]
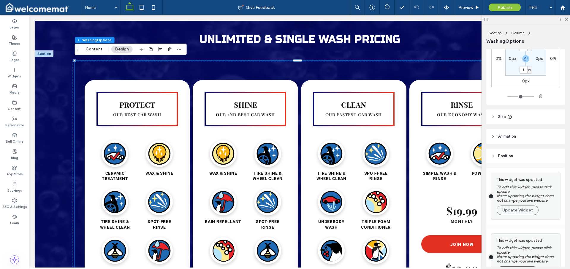
scroll to position [122, 0]
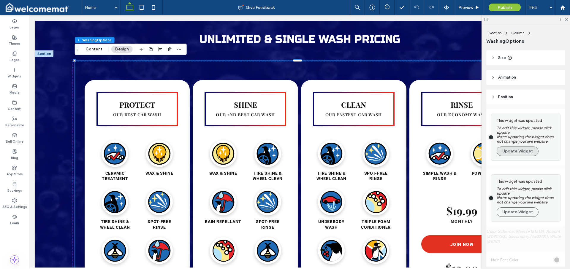
click at [509, 150] on button "Update Widget" at bounding box center [518, 152] width 42 height 10
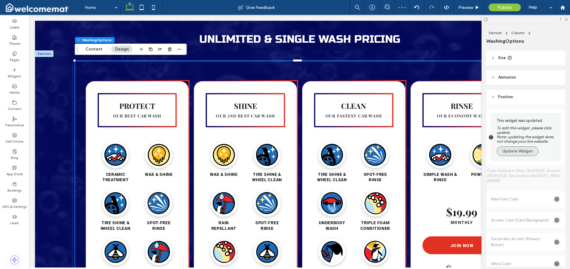
click at [518, 151] on button "Update Widget" at bounding box center [518, 152] width 42 height 10
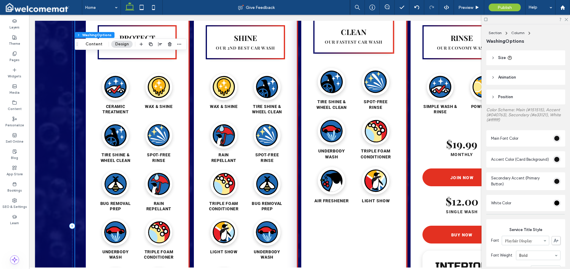
scroll to position [778, 0]
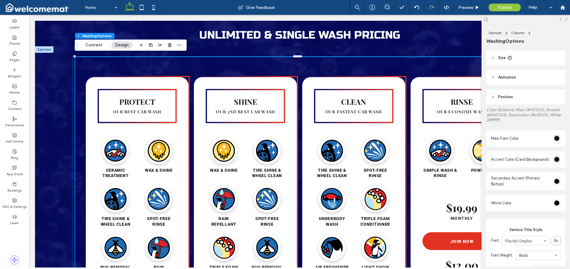
click at [566, 19] on use at bounding box center [566, 19] width 3 height 3
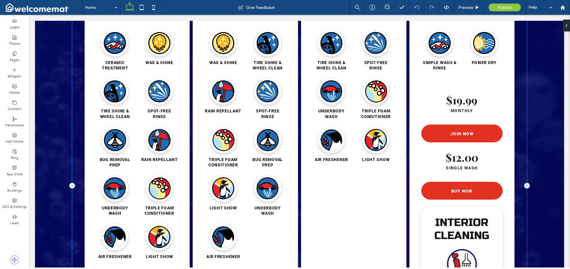
scroll to position [783, 0]
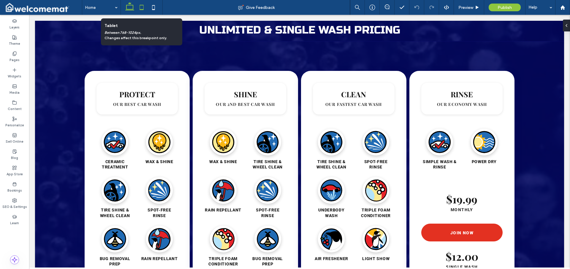
click at [143, 10] on icon at bounding box center [142, 7] width 12 height 12
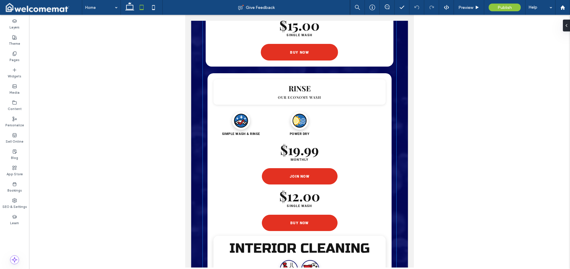
scroll to position [1499, 0]
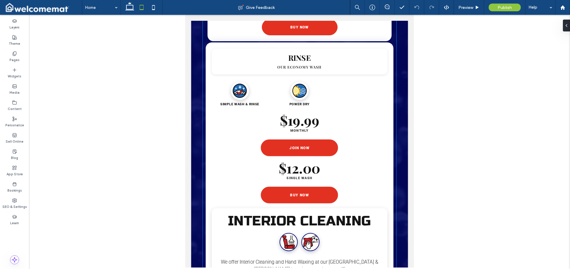
click at [324, 215] on h2 "INTERIOR CLEANING" at bounding box center [299, 221] width 167 height 16
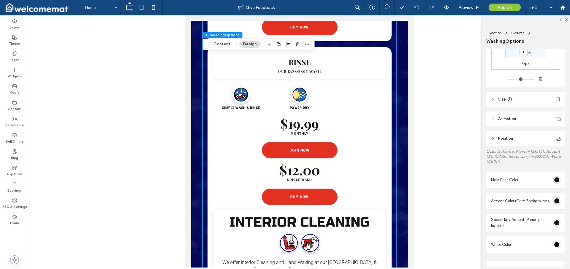
scroll to position [124, 0]
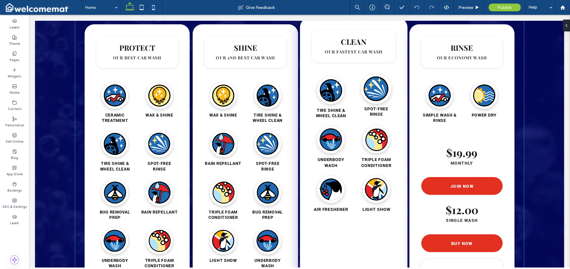
scroll to position [757, 0]
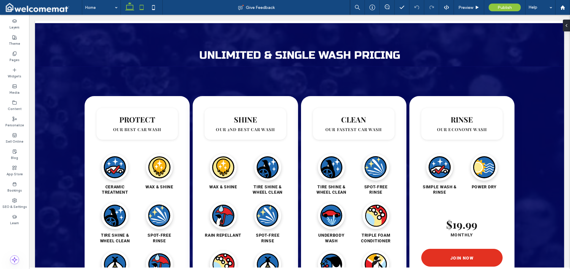
click at [141, 9] on use at bounding box center [142, 7] width 4 height 5
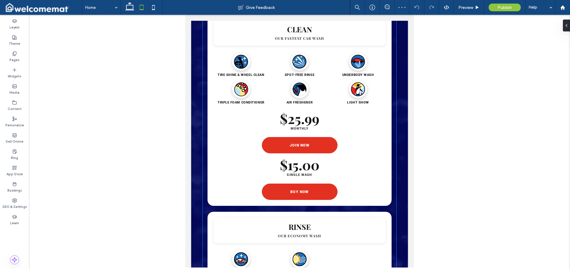
scroll to position [1453, 0]
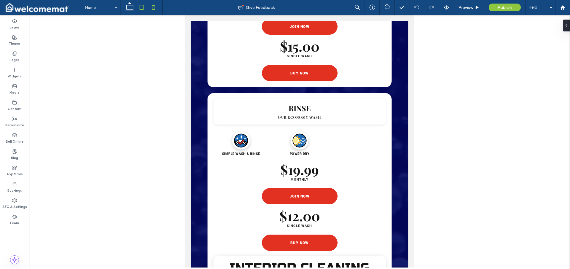
click at [153, 7] on icon at bounding box center [154, 7] width 12 height 12
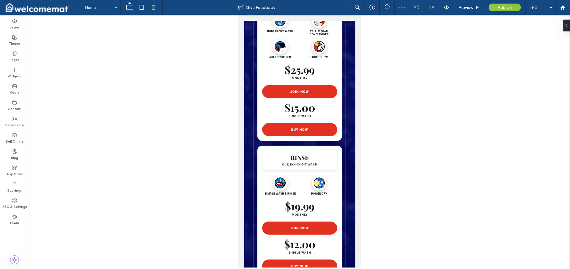
scroll to position [1455, 0]
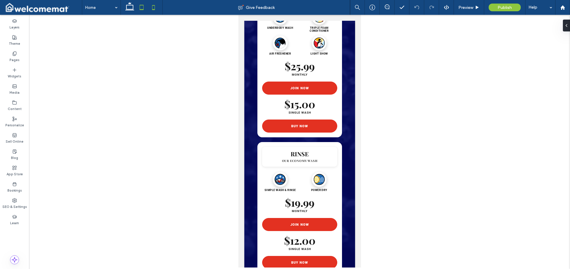
click at [141, 7] on icon at bounding box center [142, 7] width 12 height 12
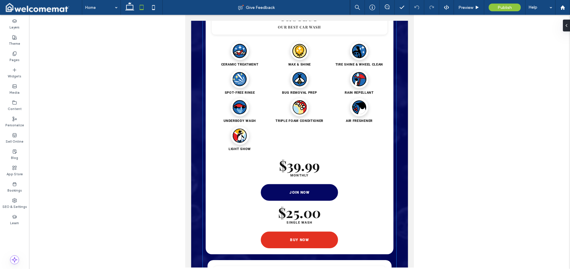
scroll to position [768, 0]
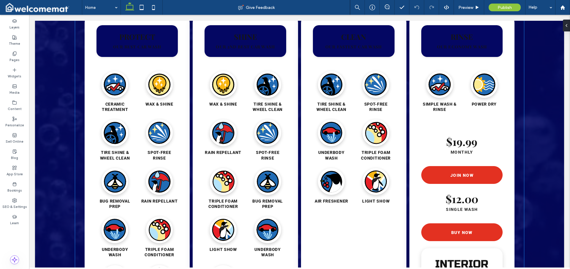
scroll to position [717, 0]
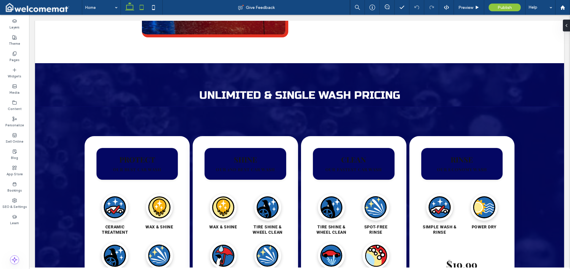
click at [141, 6] on icon at bounding box center [142, 7] width 12 height 12
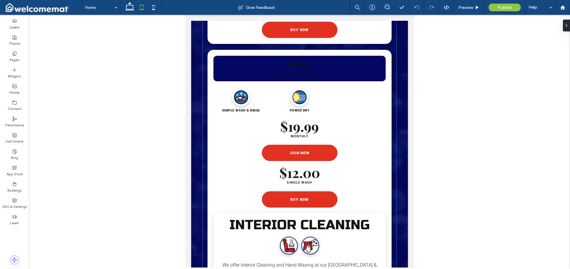
scroll to position [1553, 0]
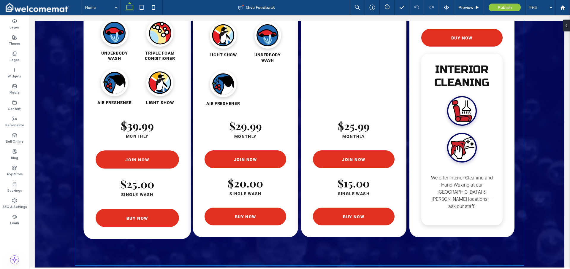
scroll to position [1035, 0]
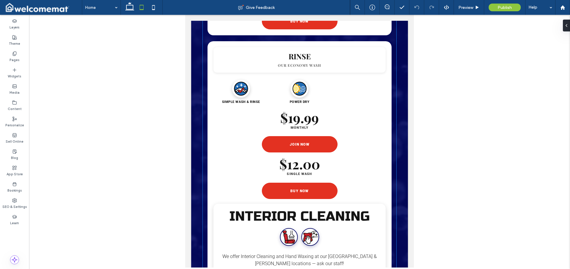
scroll to position [1532, 0]
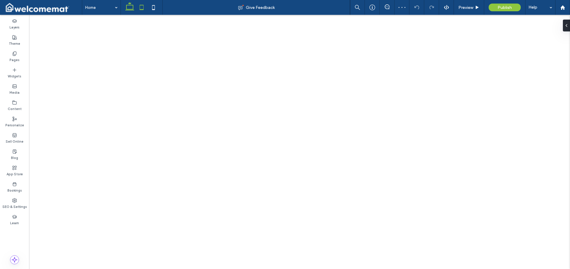
click at [141, 5] on icon at bounding box center [142, 7] width 12 height 12
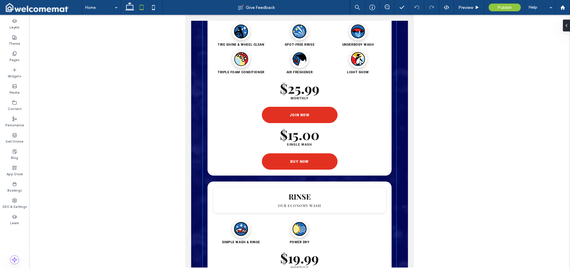
scroll to position [1479, 0]
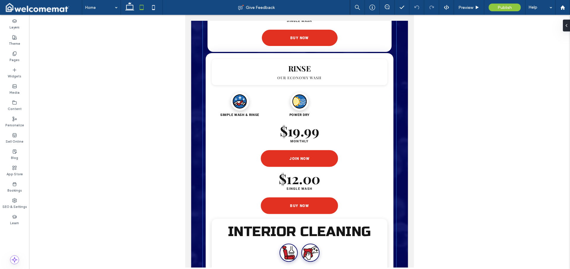
scroll to position [1489, 0]
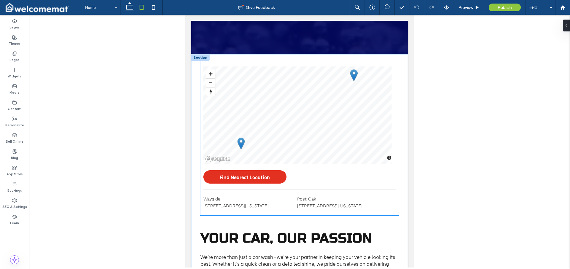
scroll to position [1569, 0]
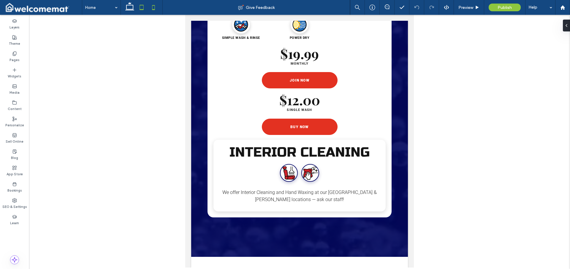
click at [156, 11] on icon at bounding box center [154, 7] width 12 height 12
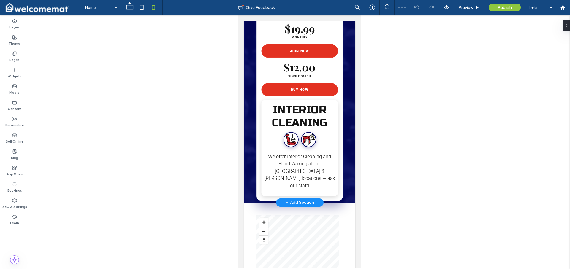
scroll to position [1498, 0]
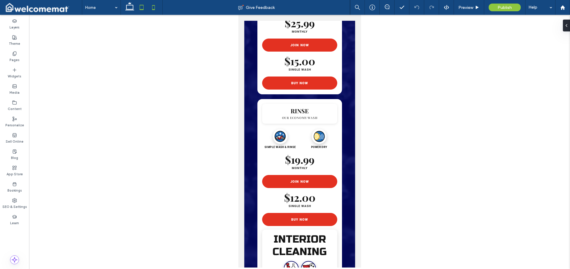
click at [138, 10] on icon at bounding box center [142, 7] width 12 height 12
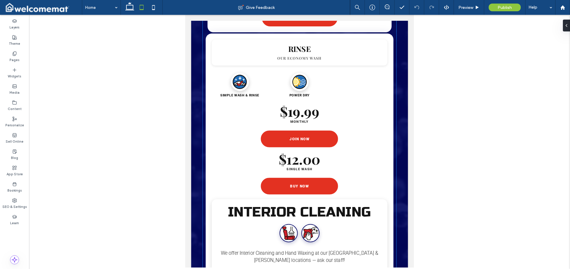
scroll to position [1507, 0]
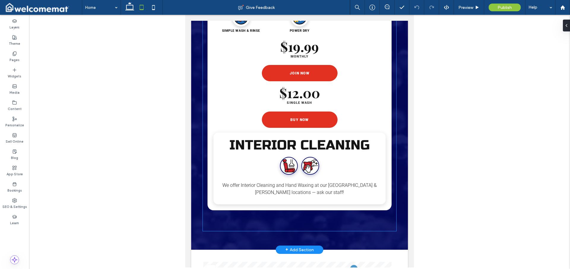
scroll to position [1621, 0]
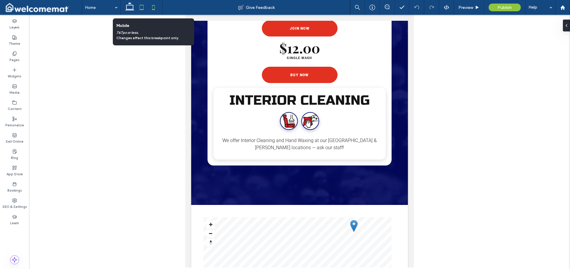
click at [153, 5] on icon at bounding box center [154, 7] width 12 height 12
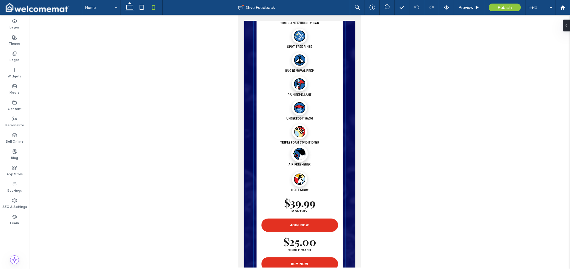
scroll to position [964, 0]
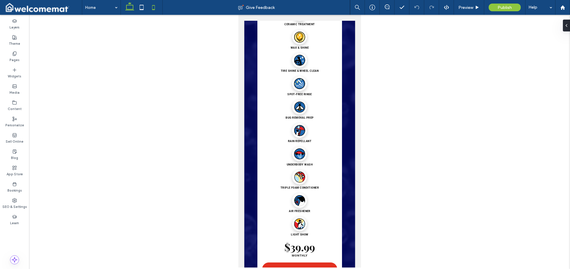
click at [134, 6] on icon at bounding box center [130, 7] width 12 height 12
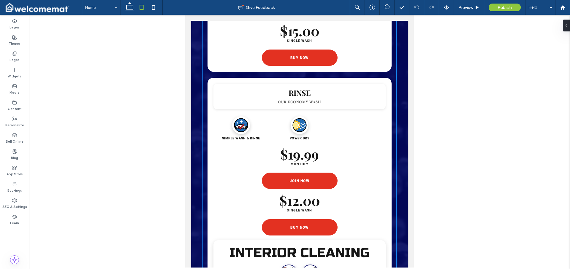
scroll to position [1592, 0]
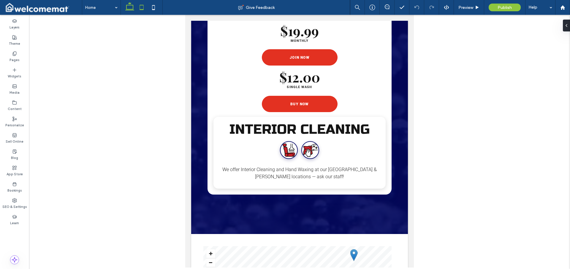
click at [124, 6] on icon at bounding box center [130, 7] width 12 height 12
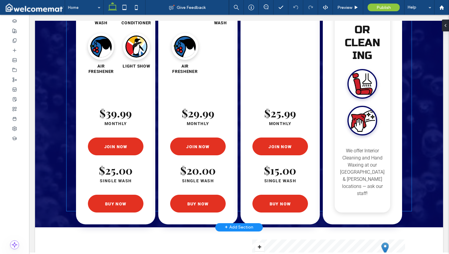
scroll to position [1004, 0]
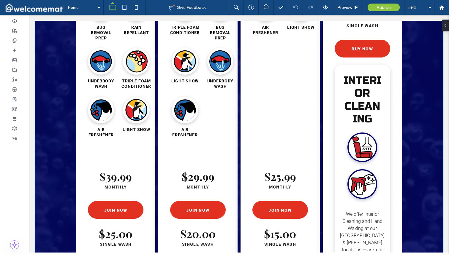
click at [39, 29] on div "Loading wash services... PROTECT OUR BEST CAR WASH Ceramic ﻿treatment wax & shi…" at bounding box center [239, 45] width 408 height 491
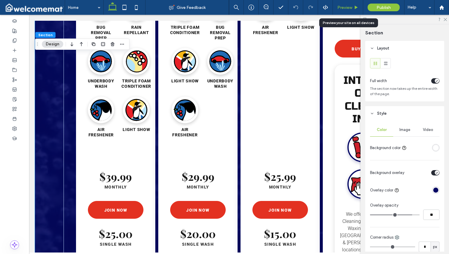
click at [349, 9] on span "Preview" at bounding box center [344, 7] width 15 height 5
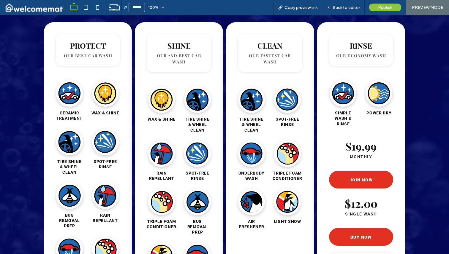
scroll to position [740, 0]
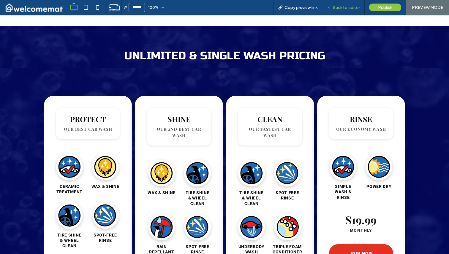
click at [343, 10] on span "Back to editor" at bounding box center [346, 7] width 27 height 5
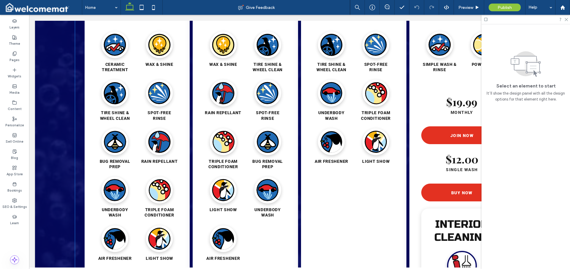
scroll to position [981, 0]
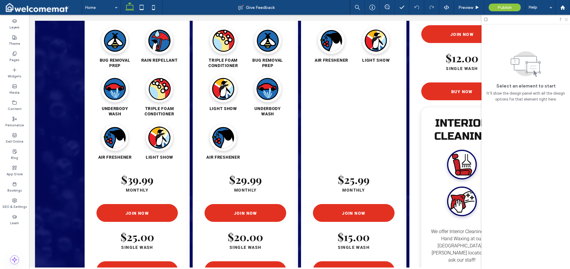
drag, startPoint x: 567, startPoint y: 18, endPoint x: 539, endPoint y: 4, distance: 31.2
click at [567, 18] on icon at bounding box center [566, 19] width 4 height 4
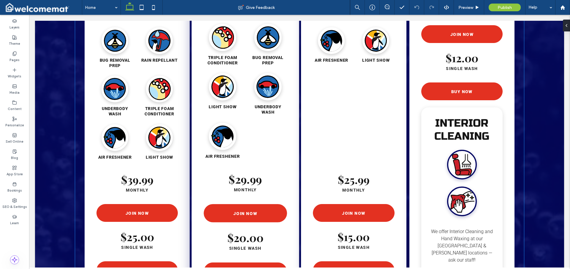
scroll to position [777, 0]
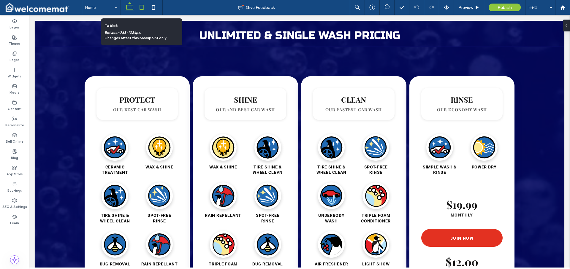
click at [140, 7] on icon at bounding box center [142, 7] width 12 height 12
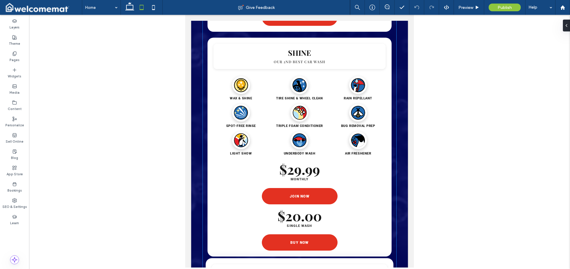
scroll to position [1023, 0]
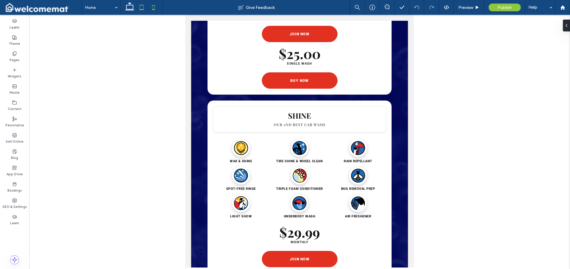
click at [158, 8] on icon at bounding box center [154, 7] width 12 height 12
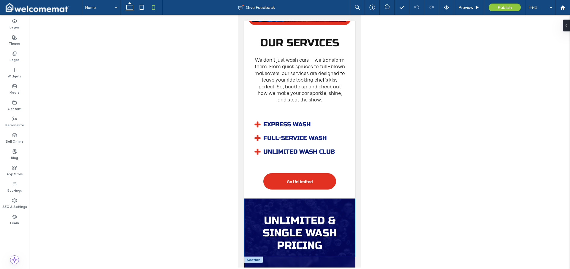
scroll to position [668, 0]
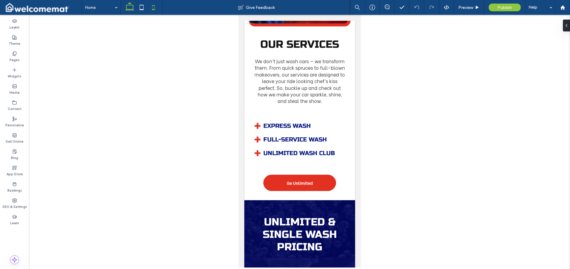
click at [131, 8] on icon at bounding box center [130, 7] width 12 height 12
